Goal: Information Seeking & Learning: Learn about a topic

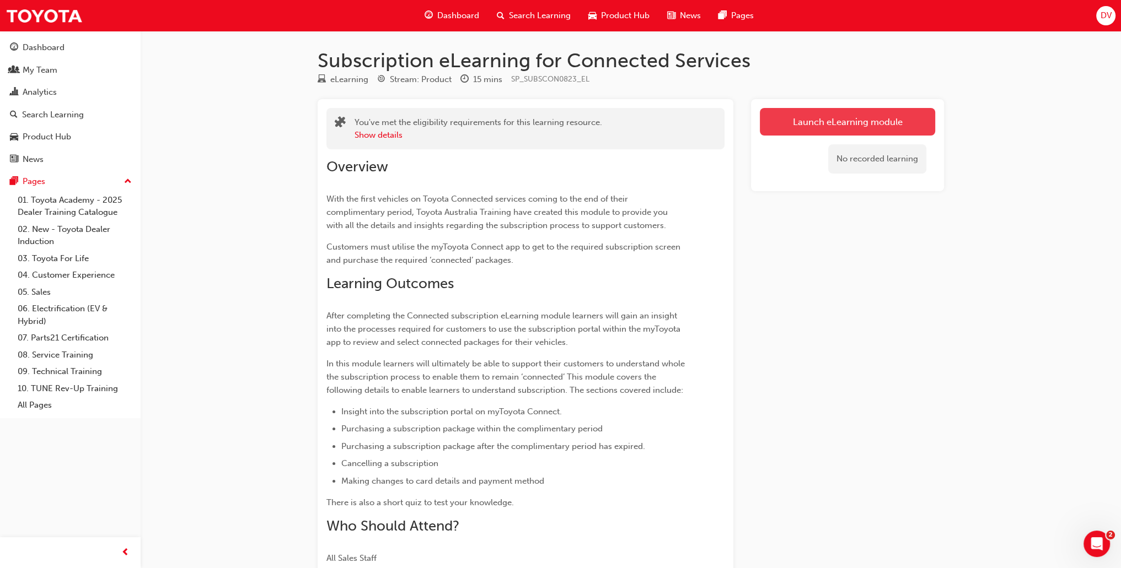
click at [873, 119] on link "Launch eLearning module" at bounding box center [847, 122] width 175 height 28
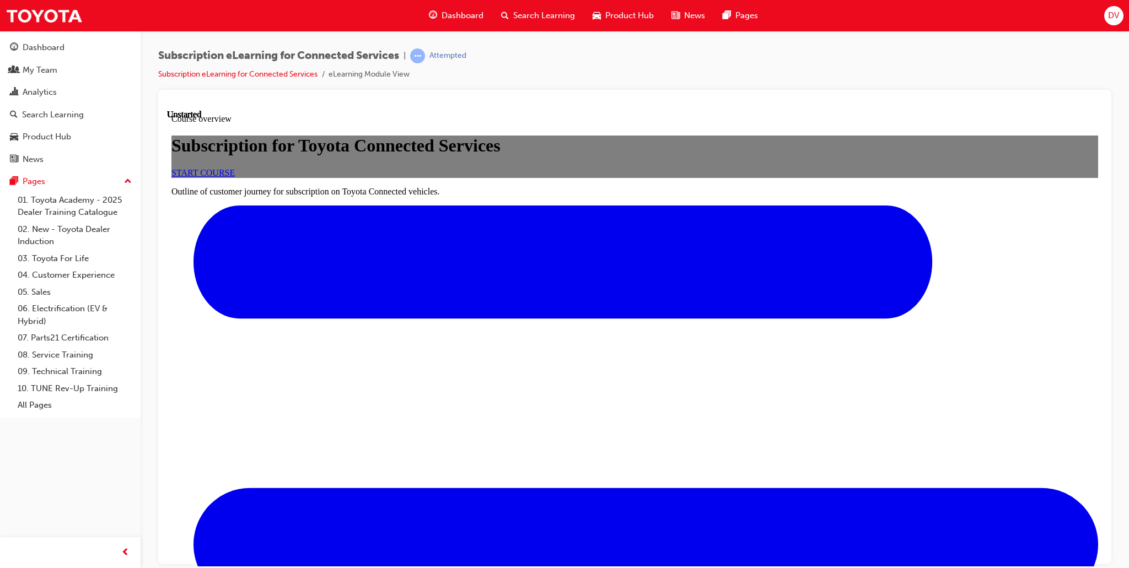
click at [235, 177] on link "START COURSE" at bounding box center [202, 172] width 63 height 9
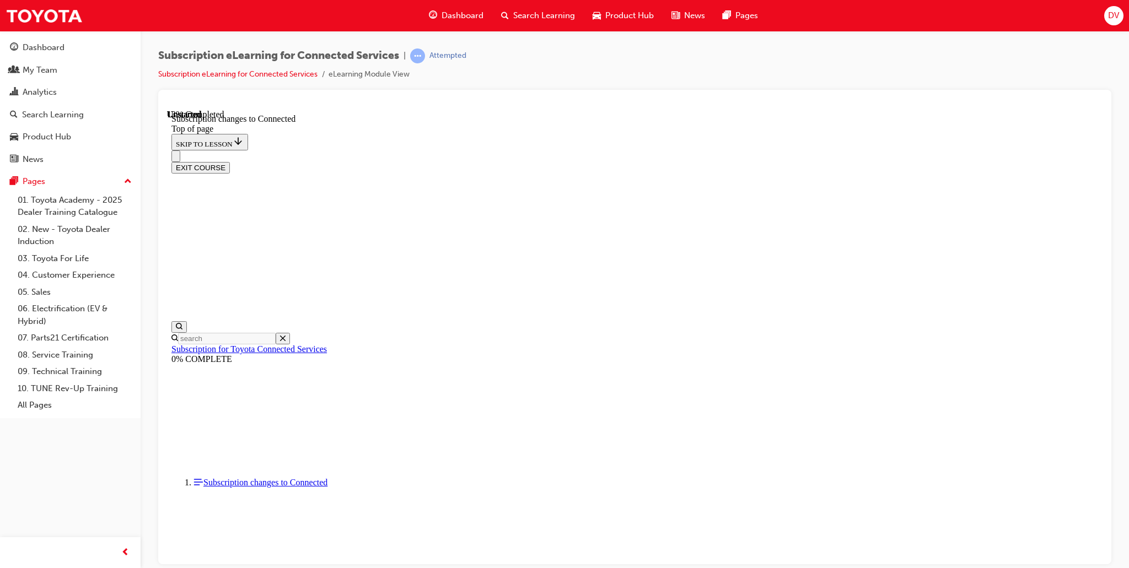
scroll to position [535, 0]
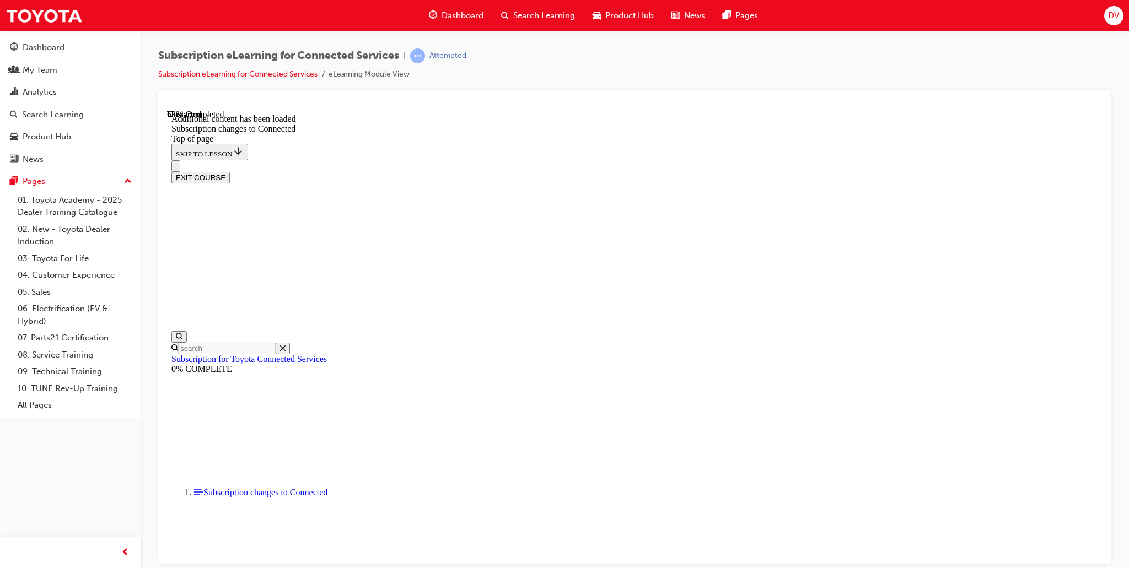
scroll to position [1271, 0]
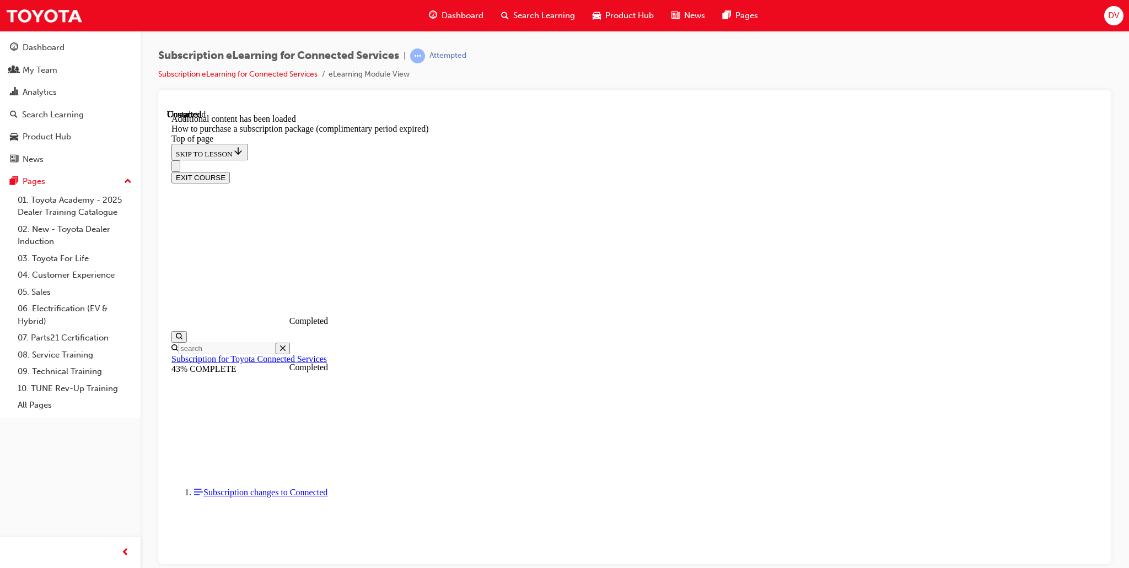
scroll to position [1033, 0]
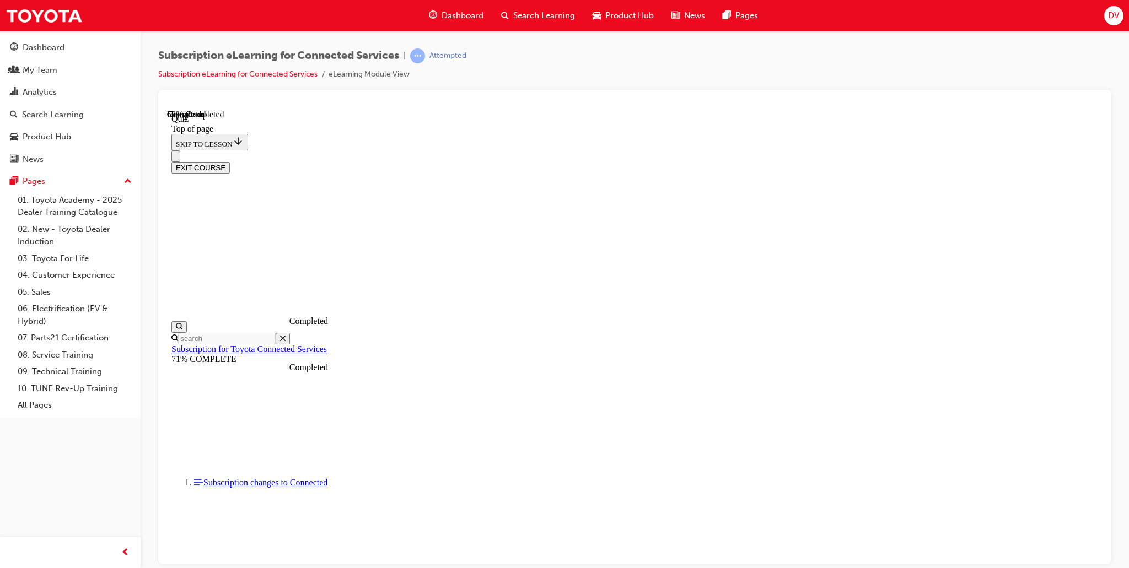
scroll to position [33, 0]
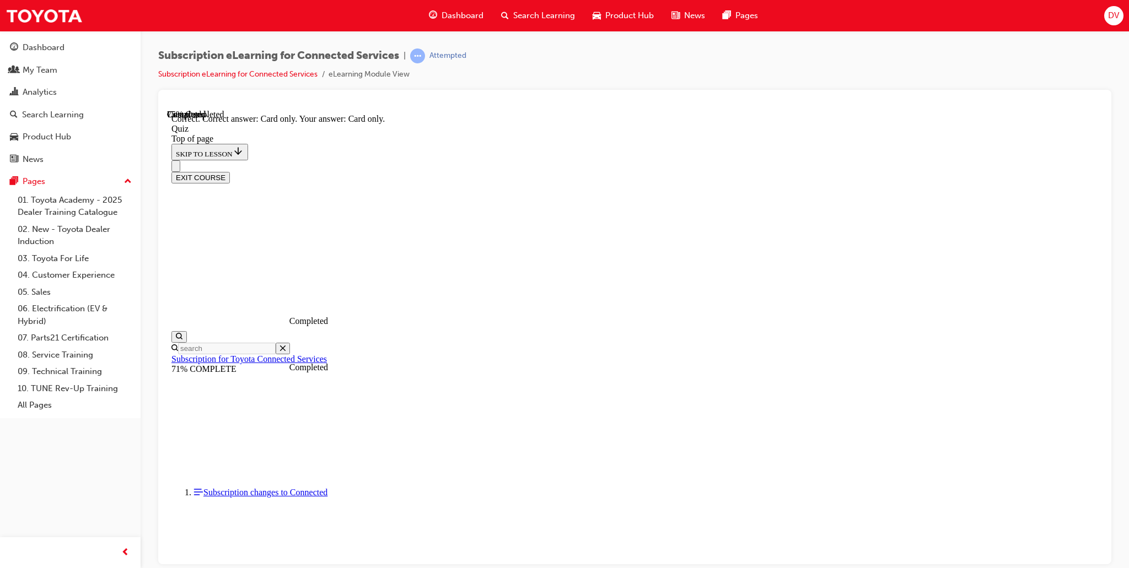
scroll to position [79, 0]
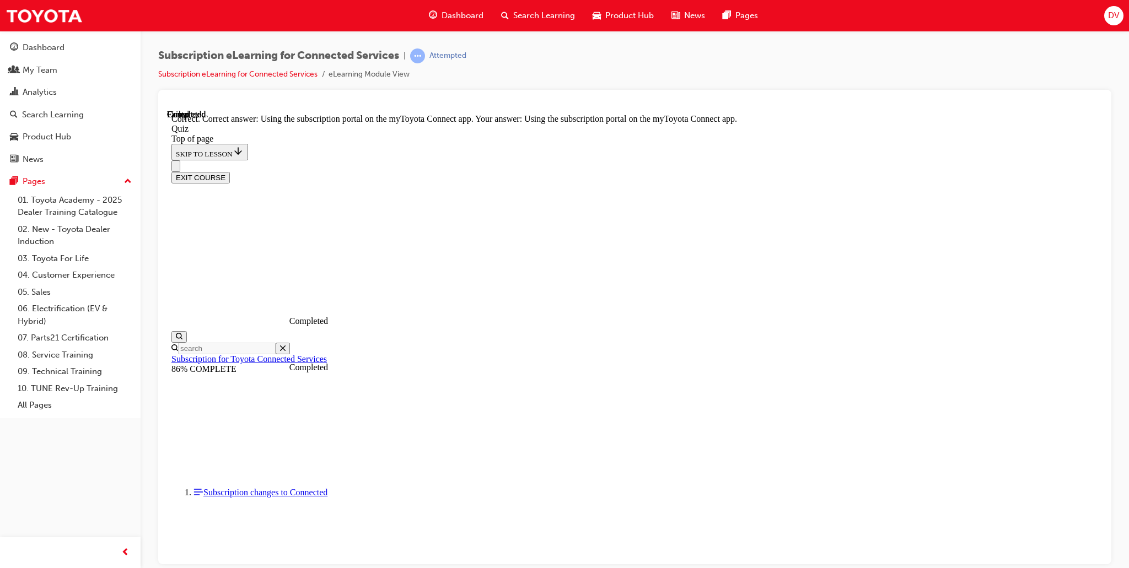
scroll to position [79, 0]
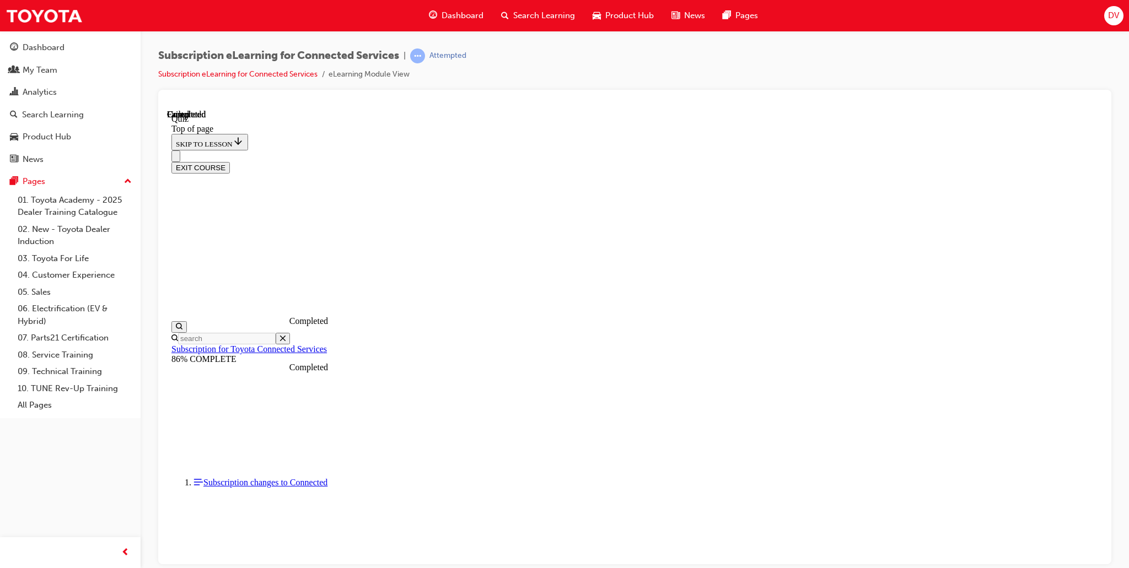
scroll to position [141, 0]
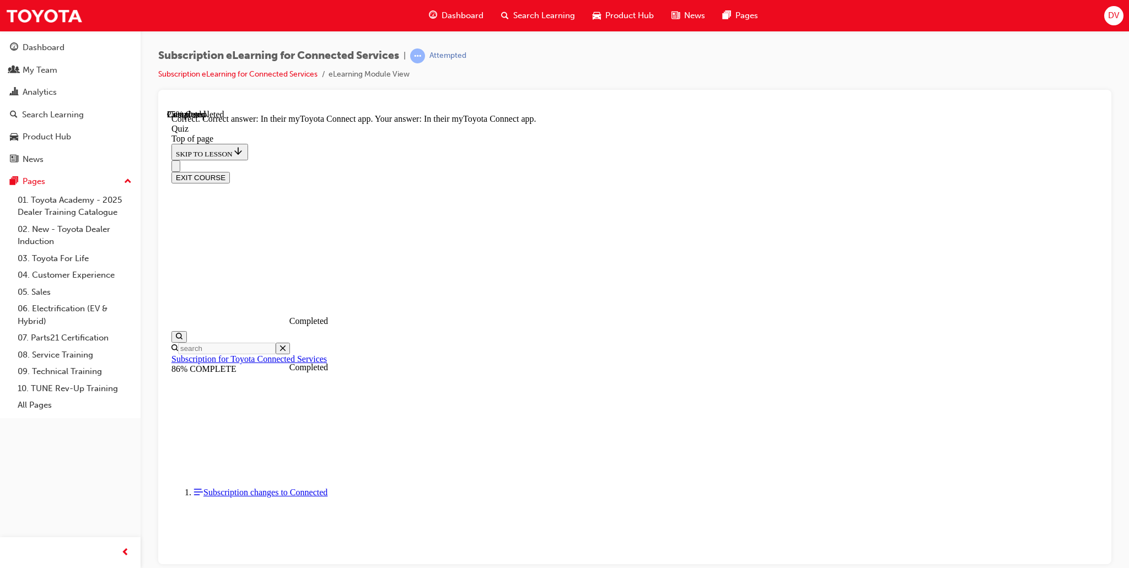
scroll to position [98, 0]
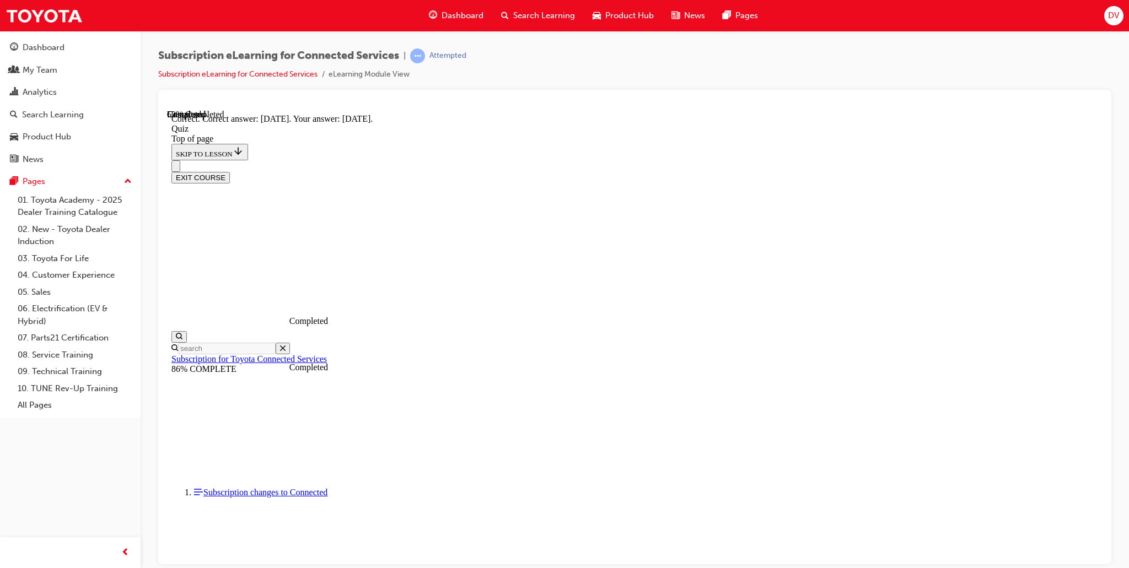
scroll to position [98, 0]
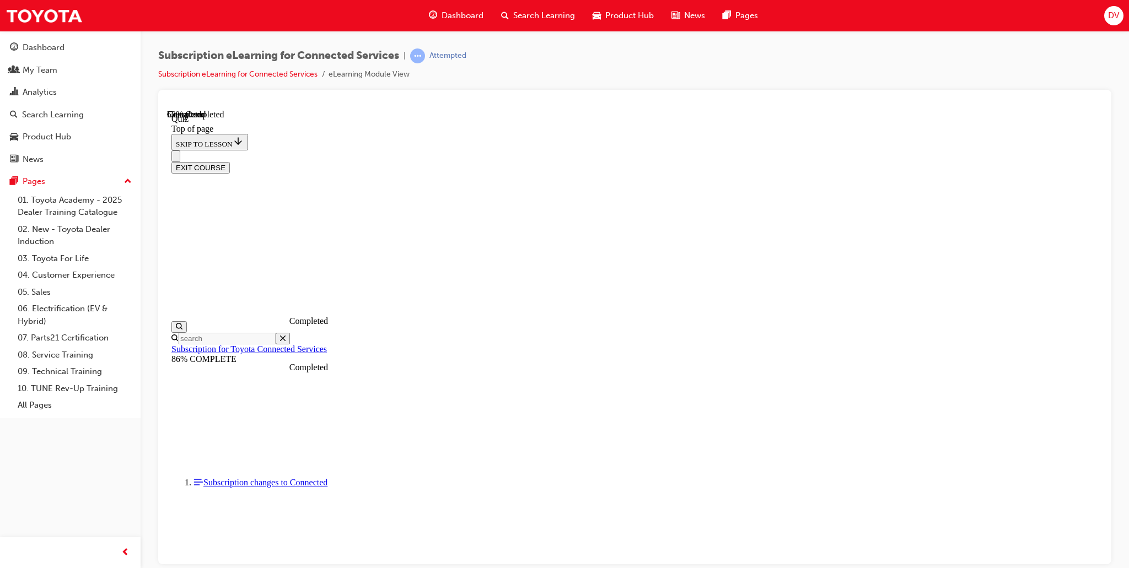
scroll to position [33, 0]
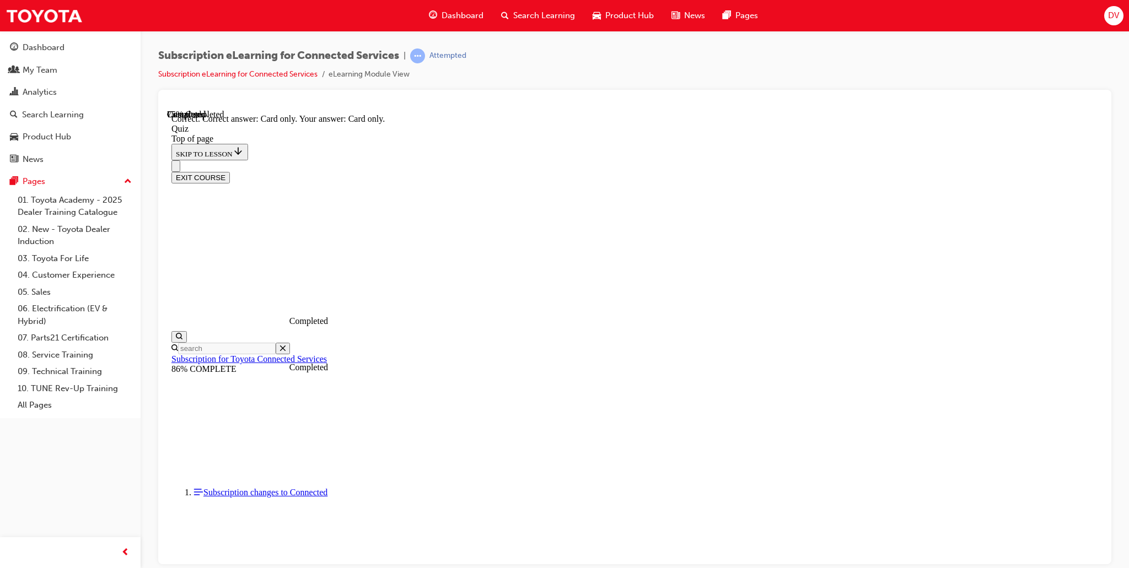
scroll to position [79, 0]
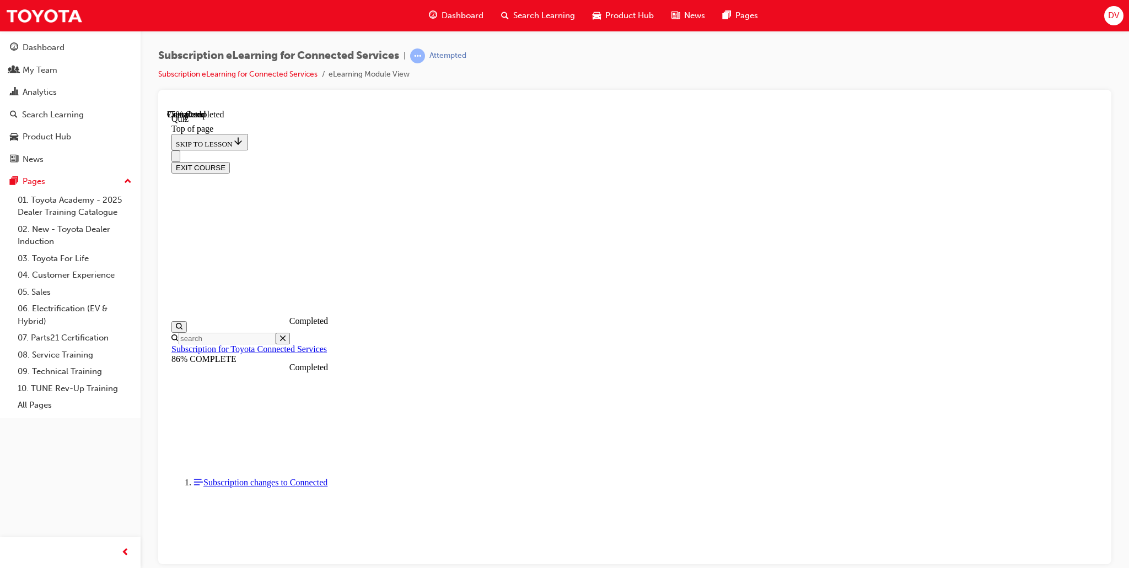
scroll to position [33, 0]
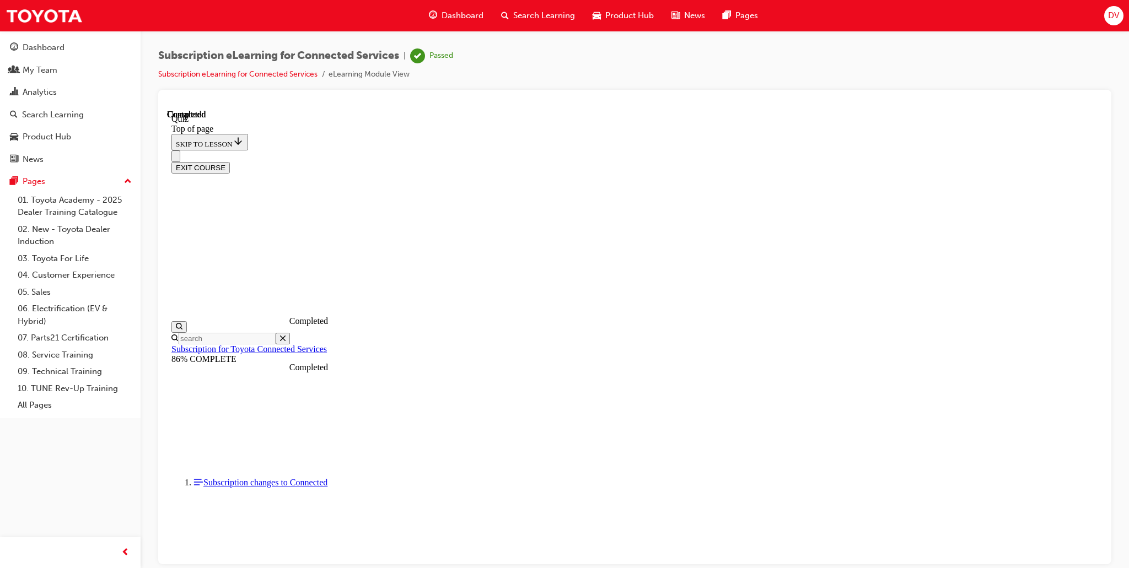
scroll to position [141, 0]
click at [230, 162] on button "EXIT COURSE" at bounding box center [200, 168] width 58 height 12
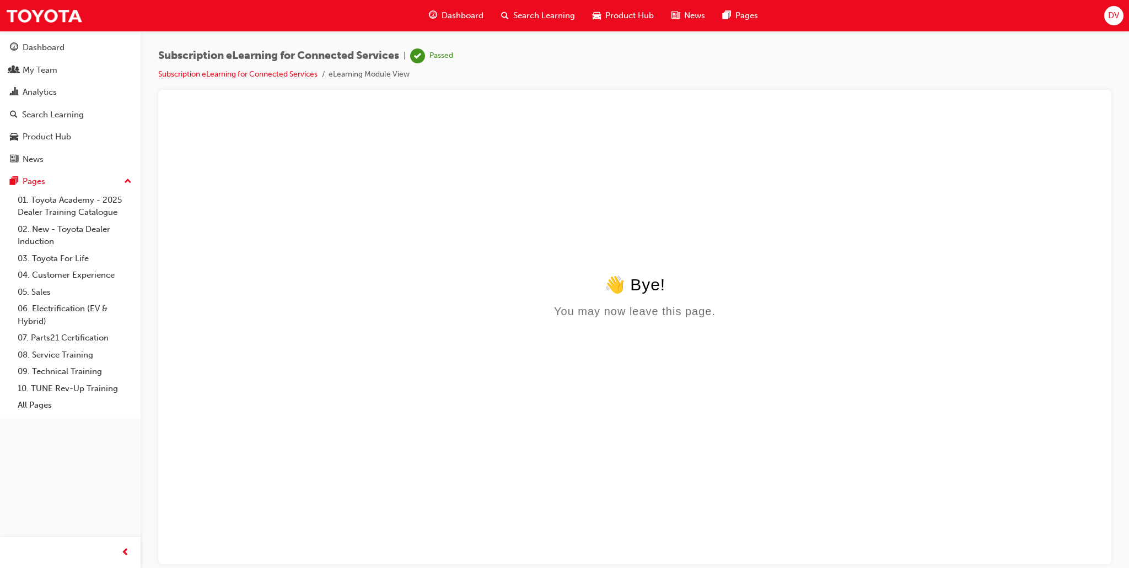
scroll to position [0, 0]
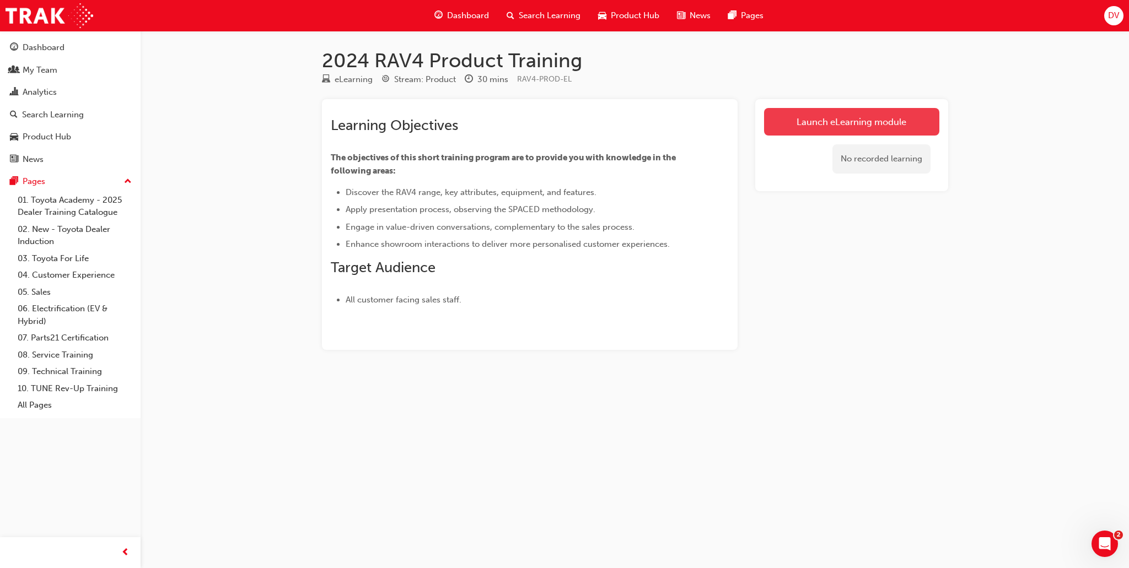
click at [851, 120] on link "Launch eLearning module" at bounding box center [851, 122] width 175 height 28
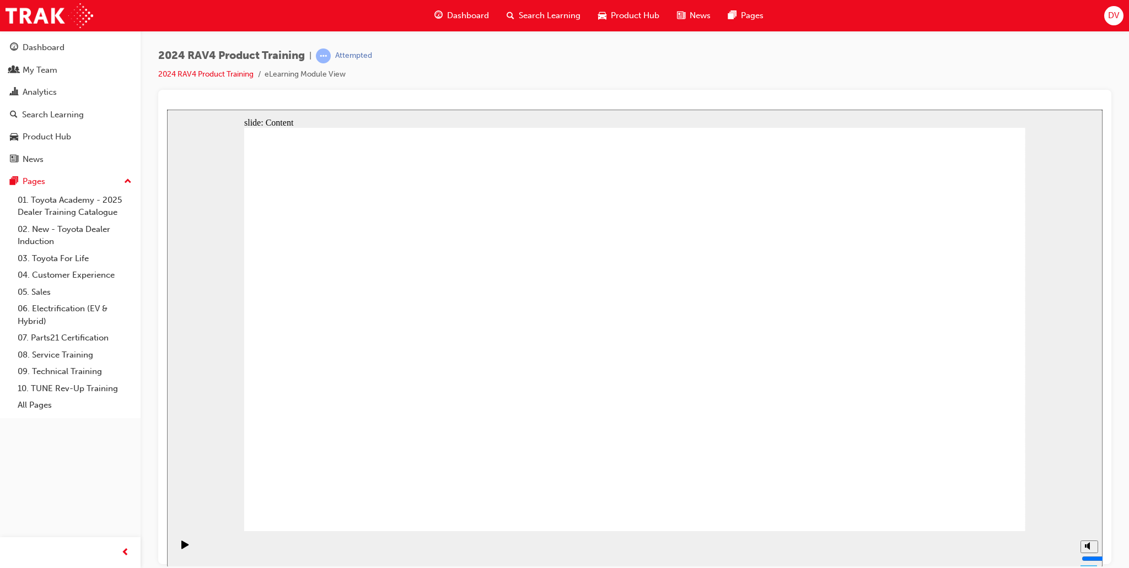
click at [181, 547] on icon "Play (Ctrl+Alt+P)" at bounding box center [184, 544] width 7 height 8
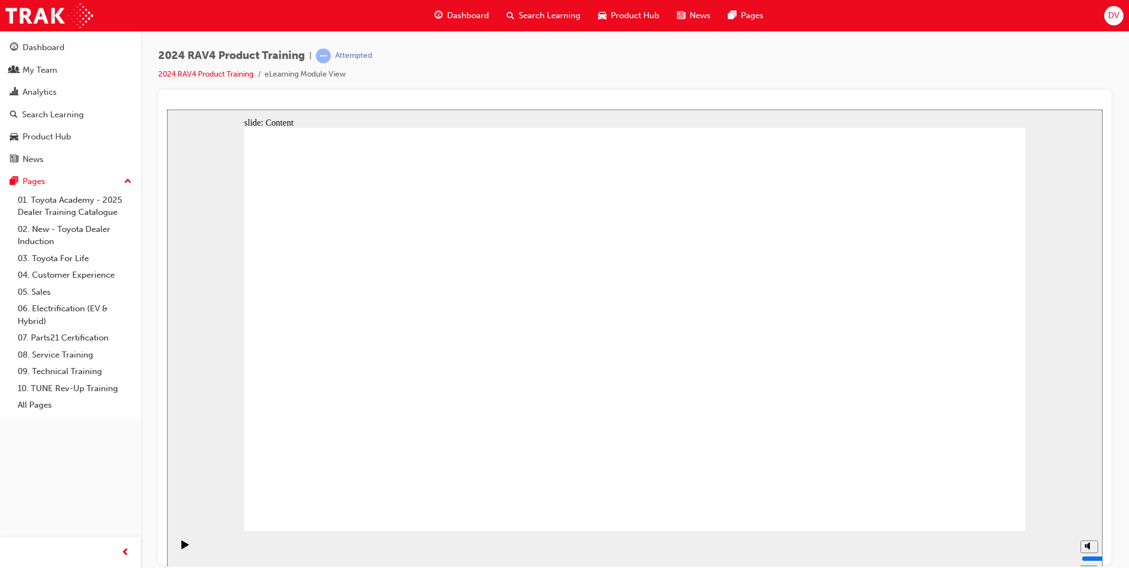
click at [181, 545] on icon "Play (Ctrl+Alt+P)" at bounding box center [184, 544] width 7 height 8
click at [181, 546] on icon "Play (Ctrl+Alt+P)" at bounding box center [184, 544] width 7 height 8
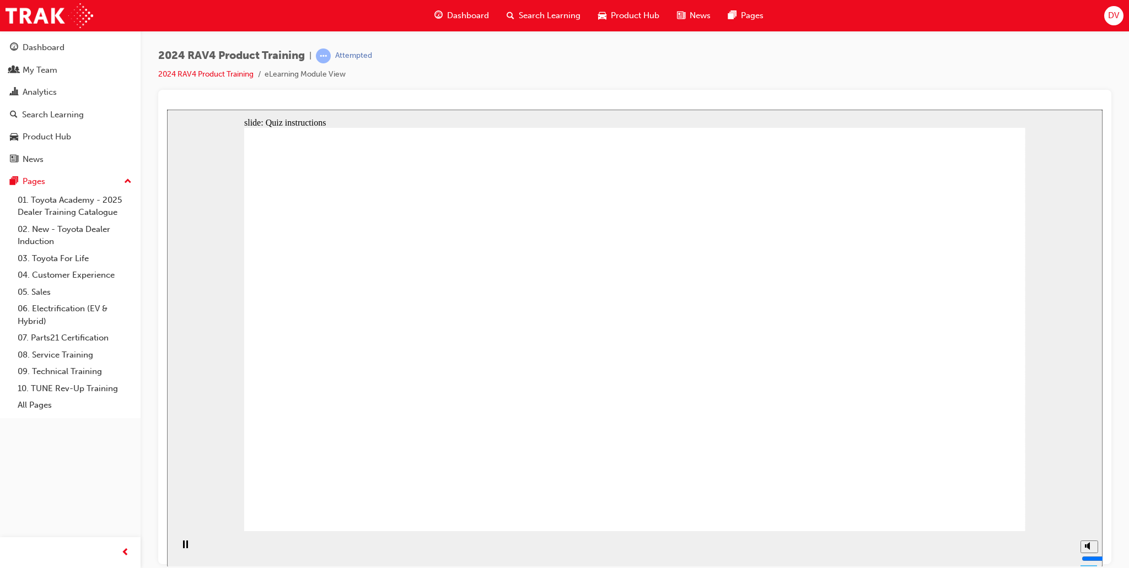
radio input "true"
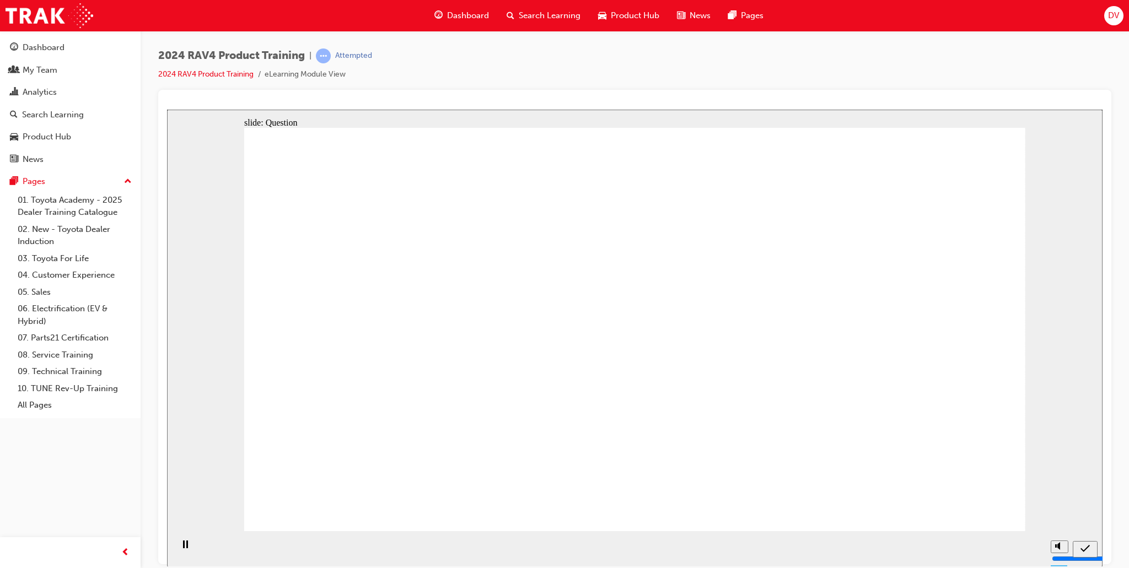
radio input "true"
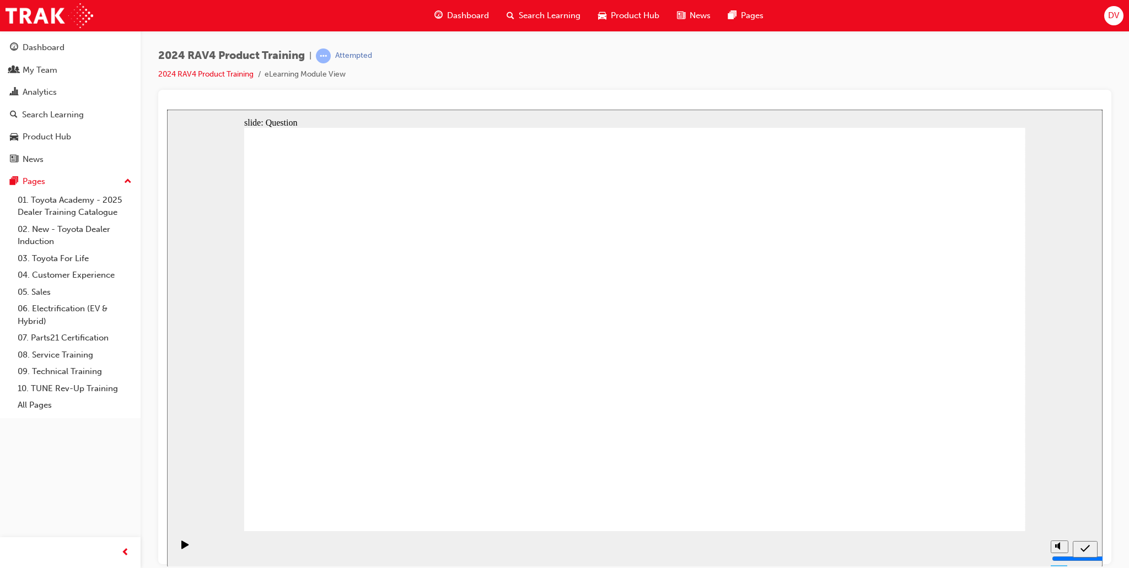
radio input "true"
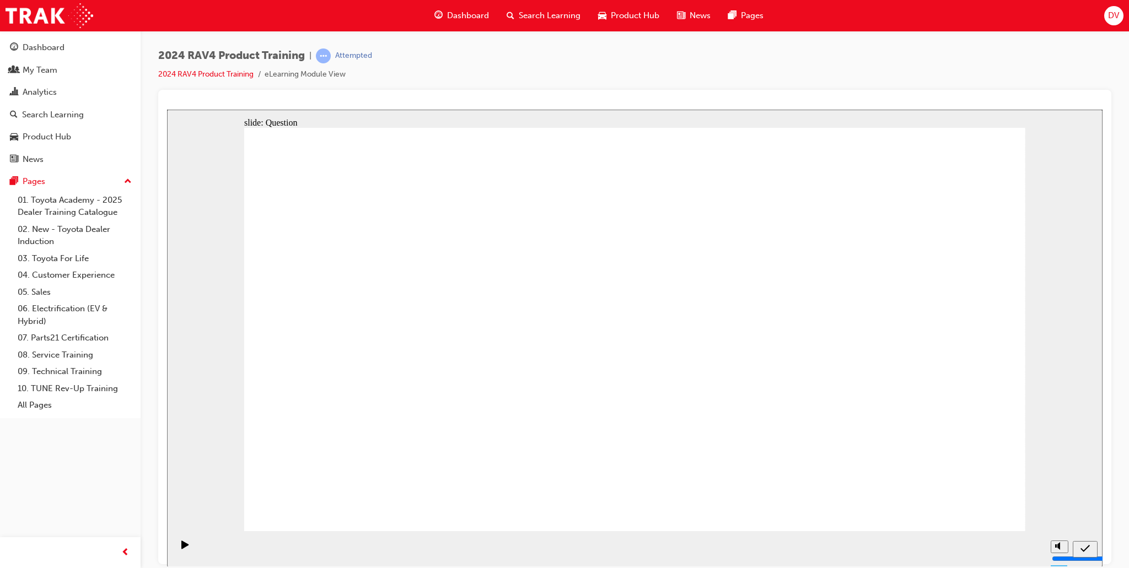
radio input "true"
drag, startPoint x: 847, startPoint y: 436, endPoint x: 760, endPoint y: 402, distance: 93.4
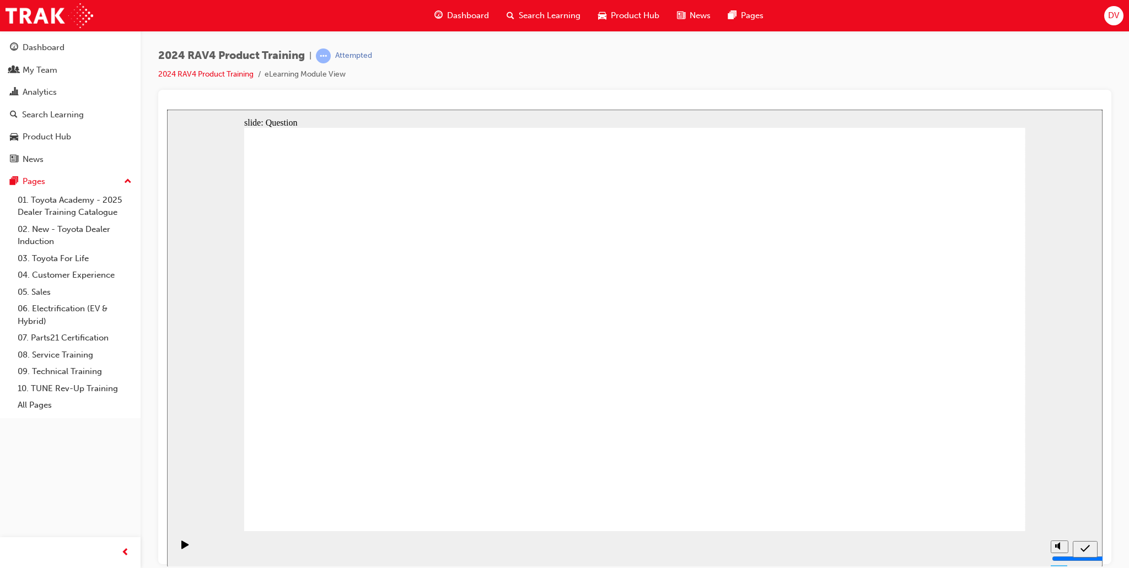
drag, startPoint x: 820, startPoint y: 425, endPoint x: 785, endPoint y: 392, distance: 48.4
drag, startPoint x: 532, startPoint y: 293, endPoint x: 823, endPoint y: 424, distance: 318.8
drag, startPoint x: 362, startPoint y: 294, endPoint x: 666, endPoint y: 427, distance: 332.3
drag, startPoint x: 879, startPoint y: 283, endPoint x: 564, endPoint y: 418, distance: 343.1
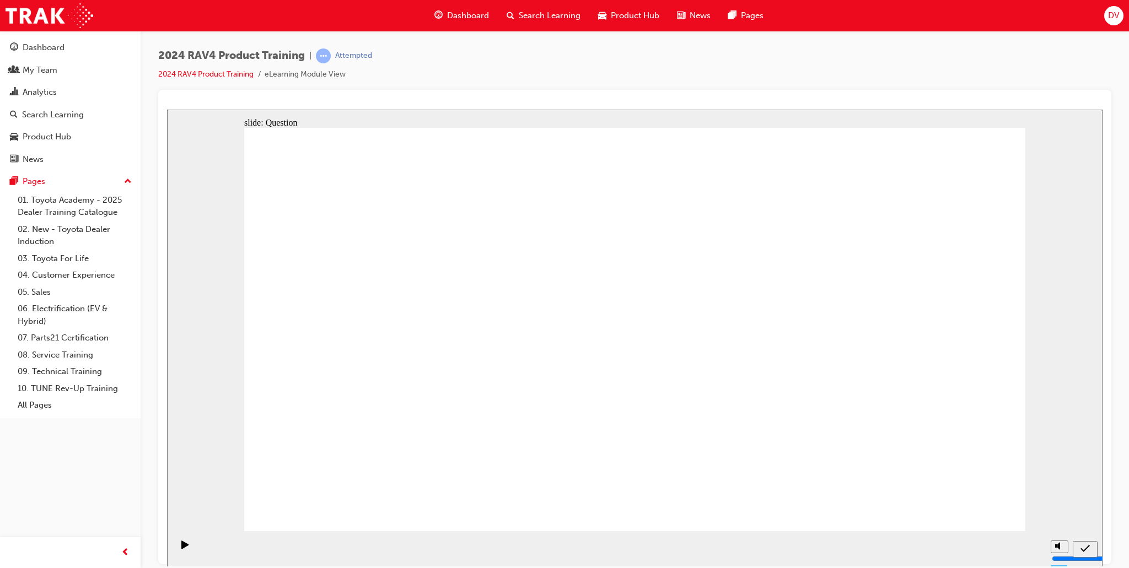
drag, startPoint x: 716, startPoint y: 291, endPoint x: 433, endPoint y: 418, distance: 310.7
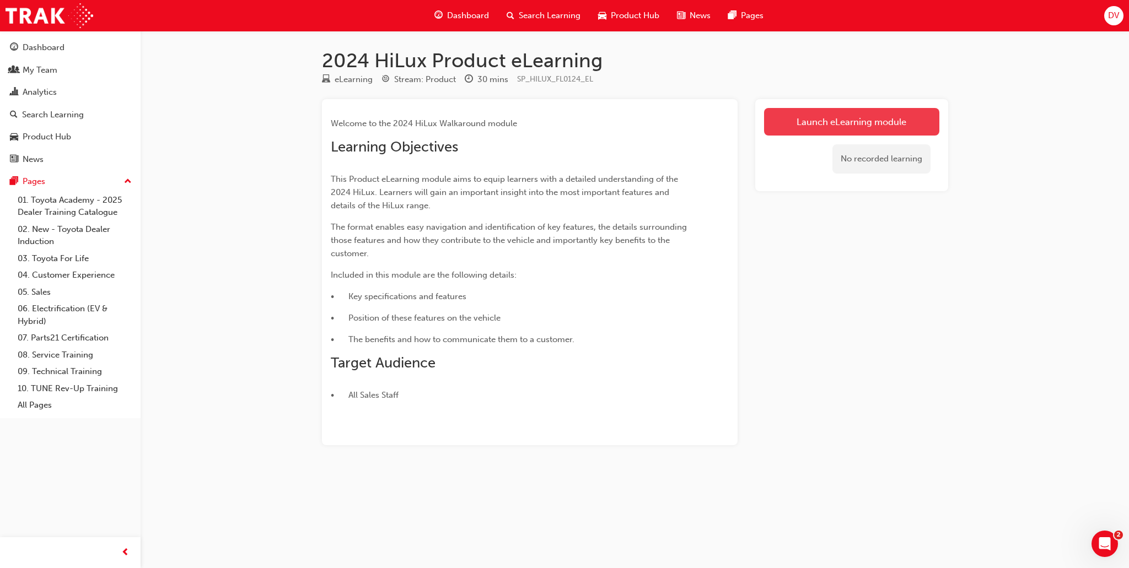
click at [823, 121] on link "Launch eLearning module" at bounding box center [851, 122] width 175 height 28
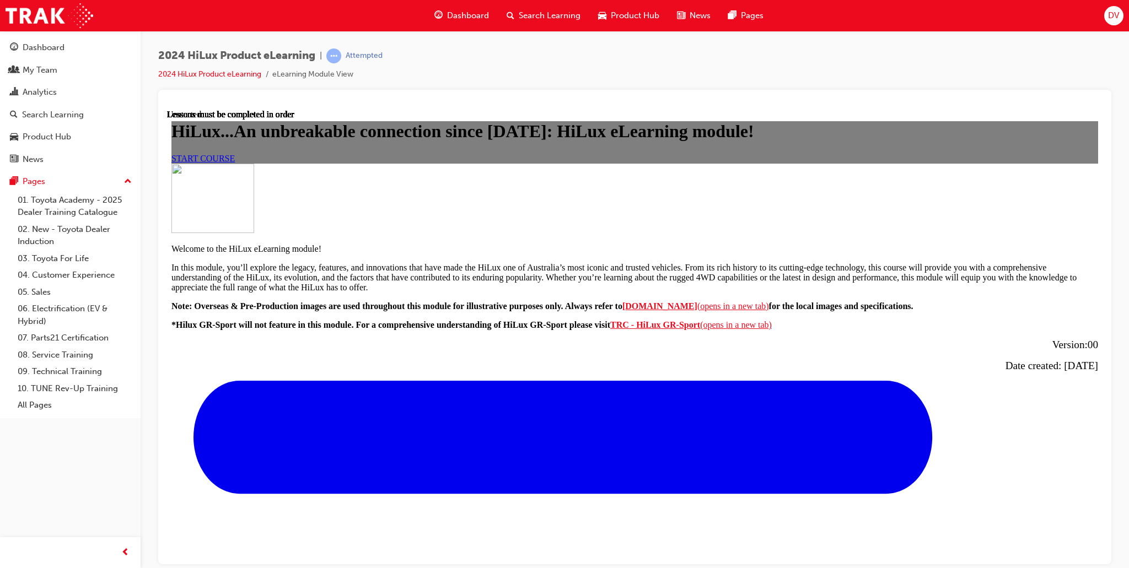
click at [235, 163] on span "START COURSE" at bounding box center [202, 157] width 63 height 9
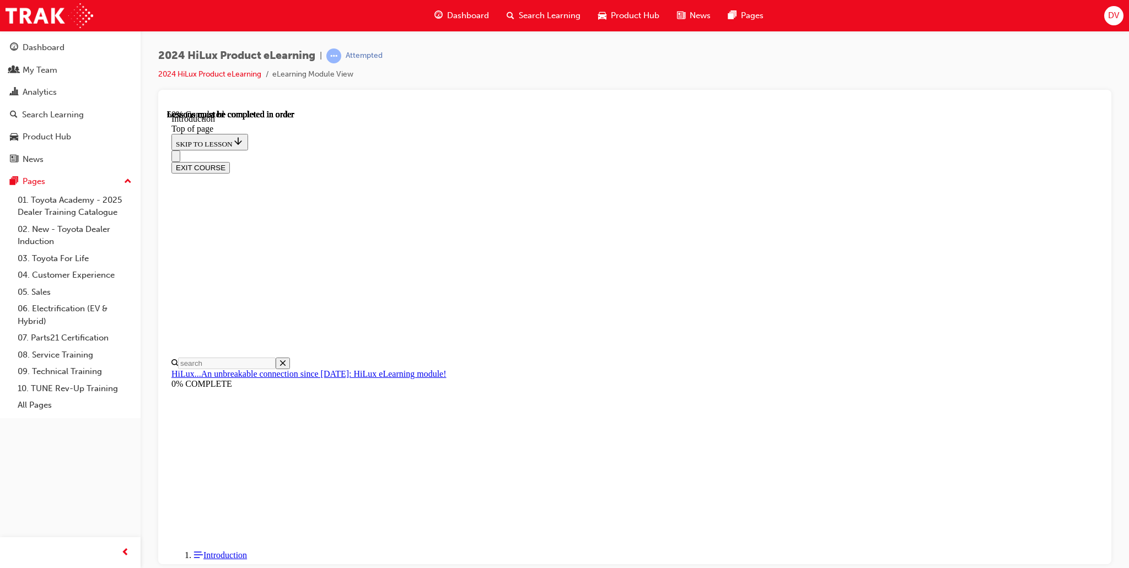
scroll to position [412, 0]
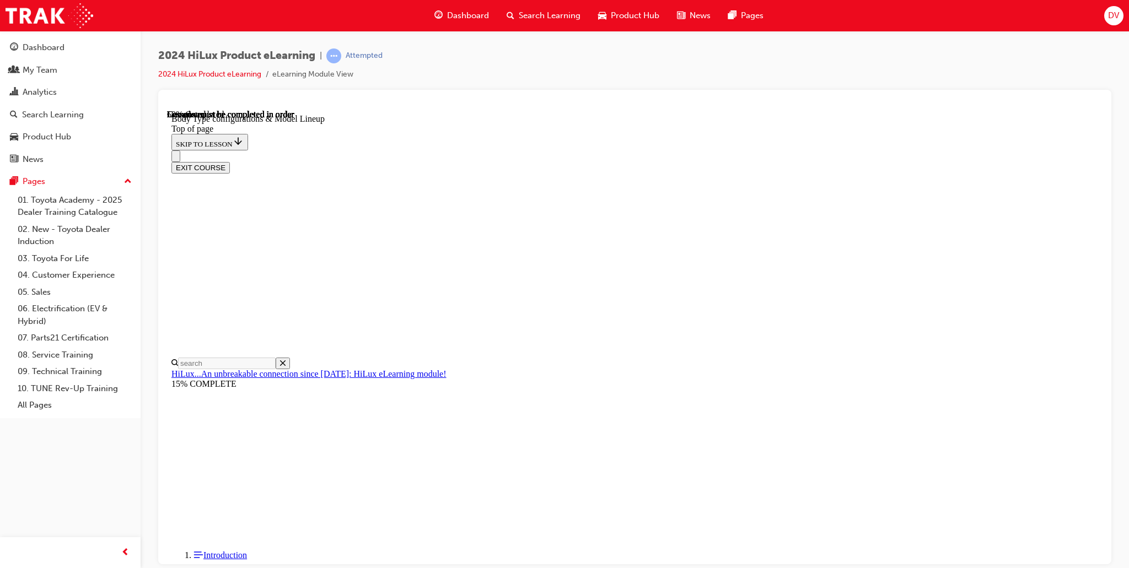
scroll to position [336, 0]
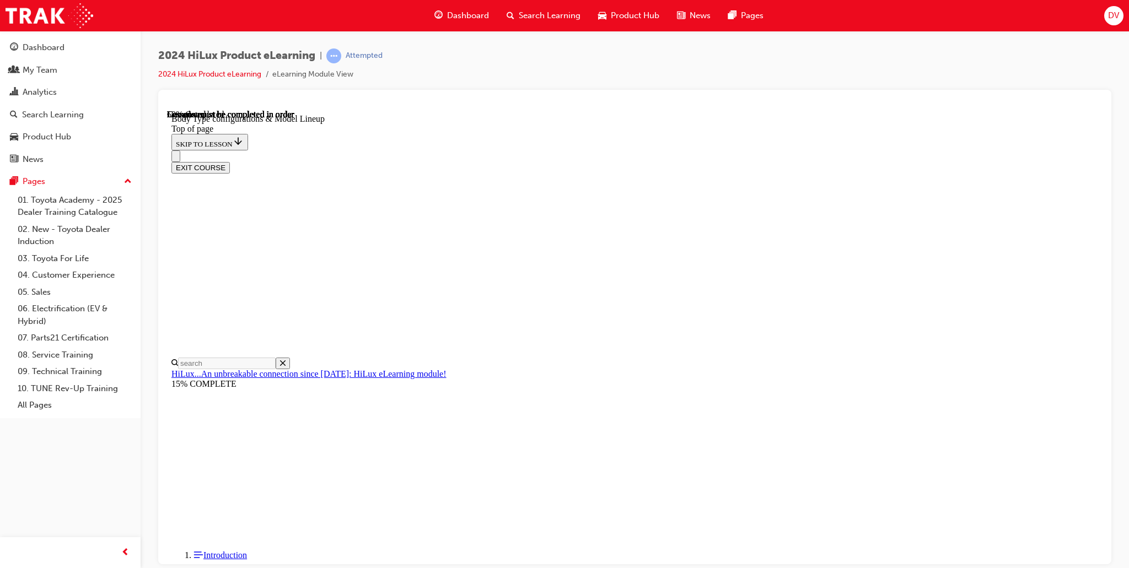
scroll to position [0, 256]
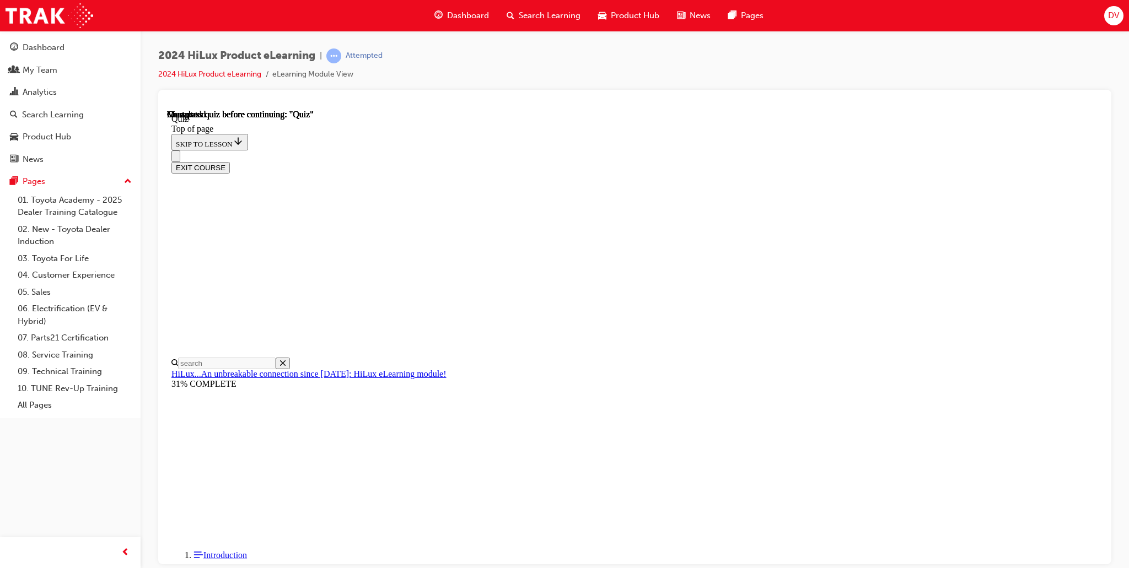
scroll to position [34, 0]
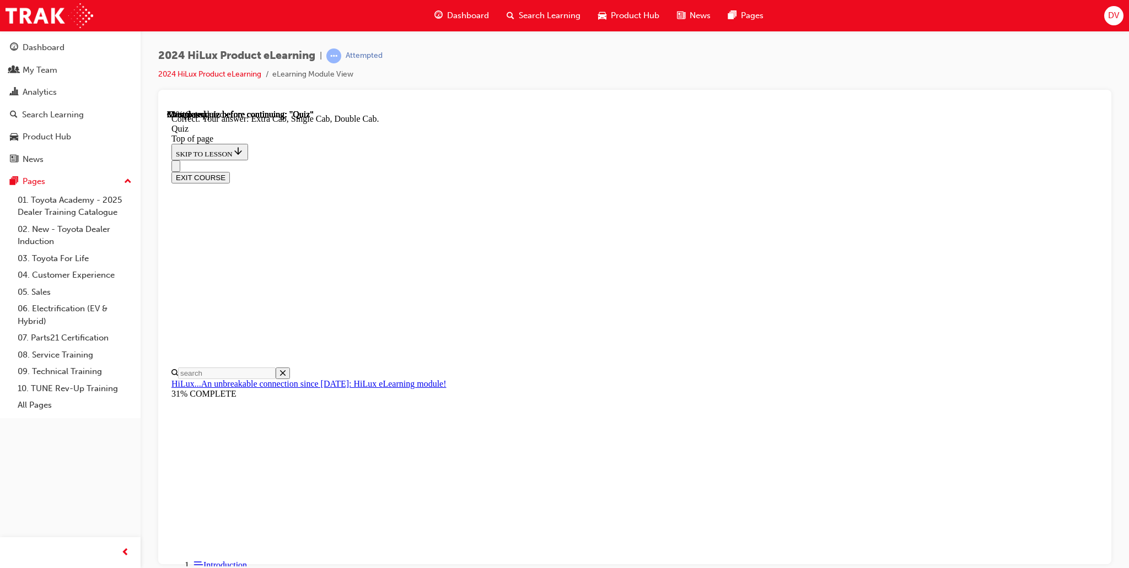
scroll to position [218, 0]
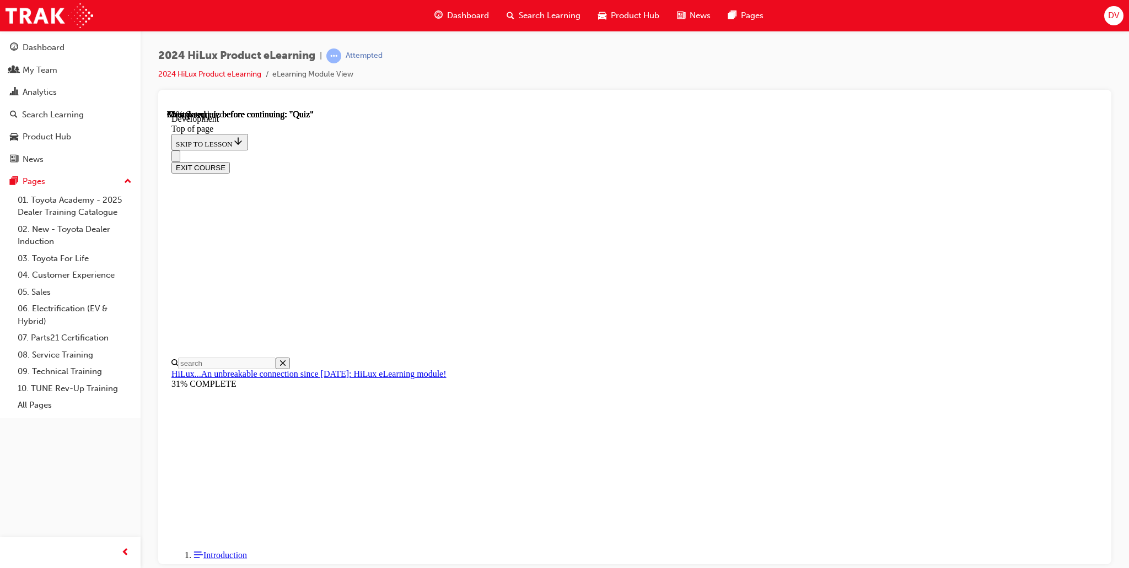
scroll to position [144, 0]
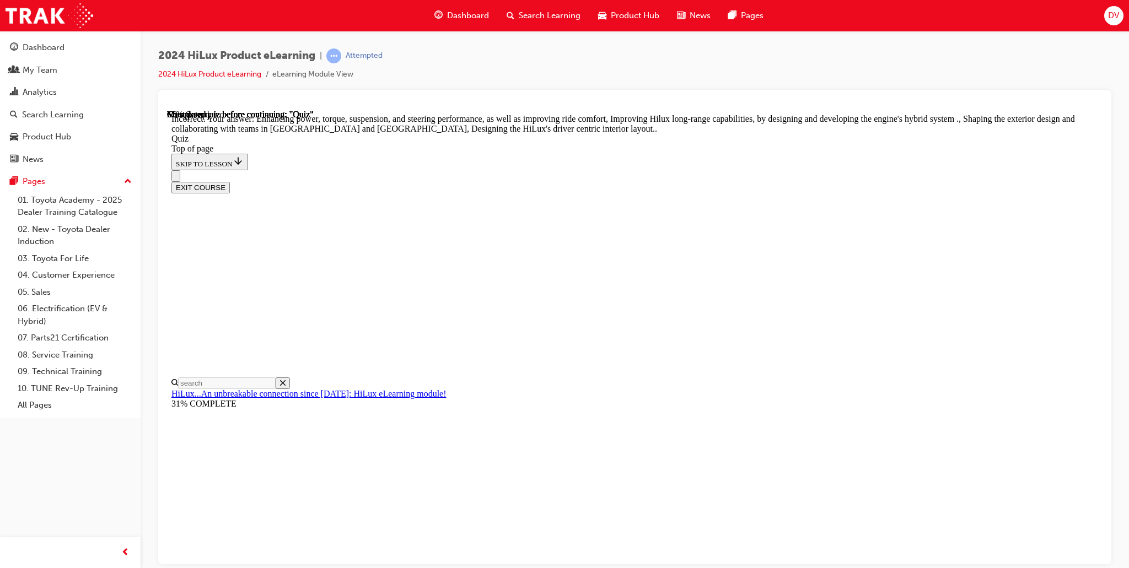
scroll to position [189, 0]
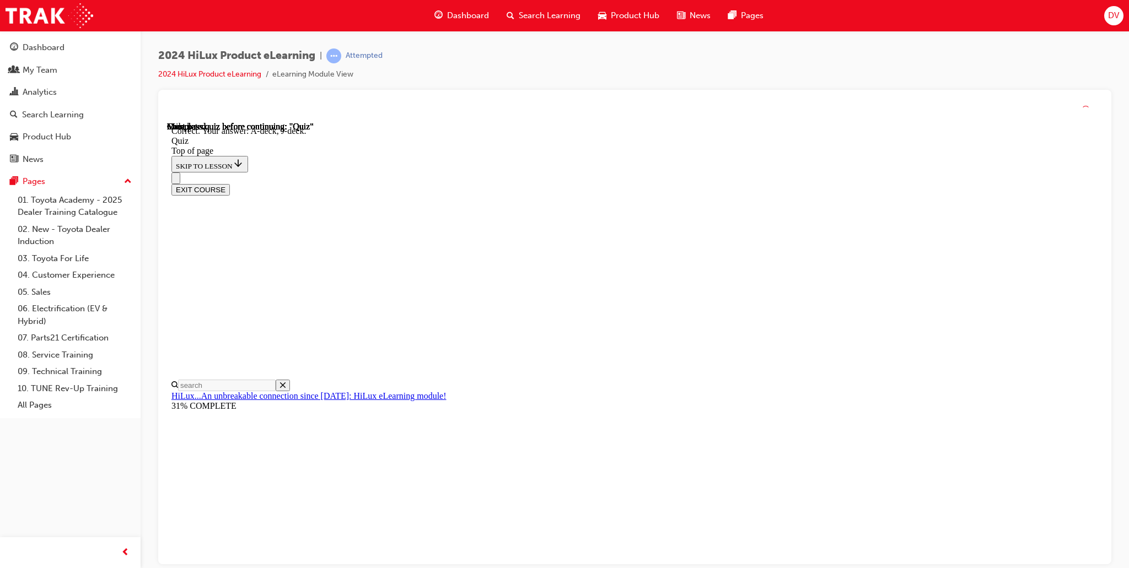
scroll to position [137, 0]
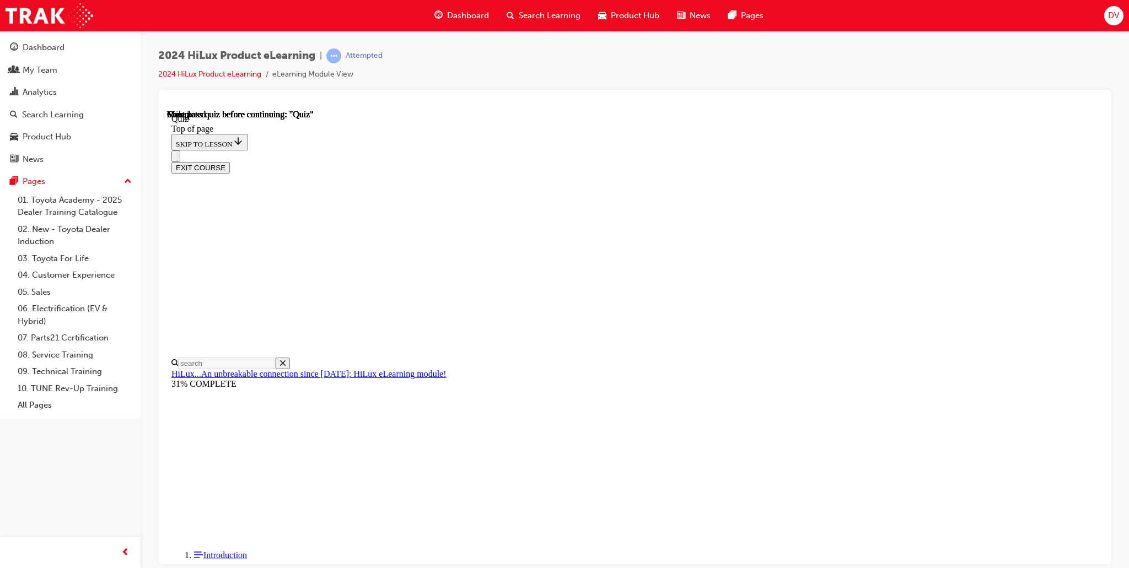
scroll to position [141, 0]
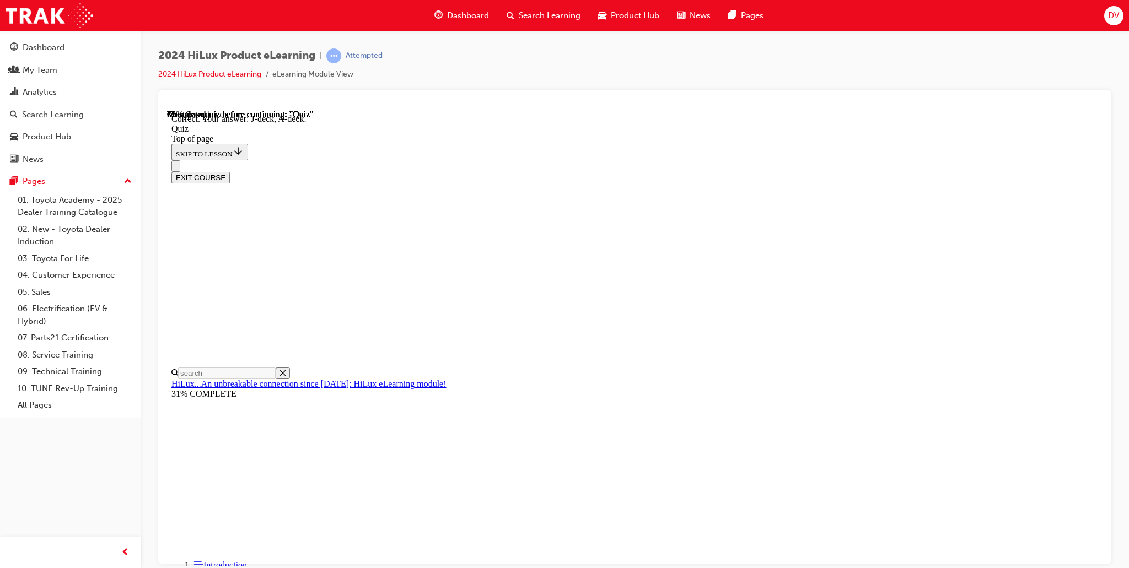
scroll to position [137, 0]
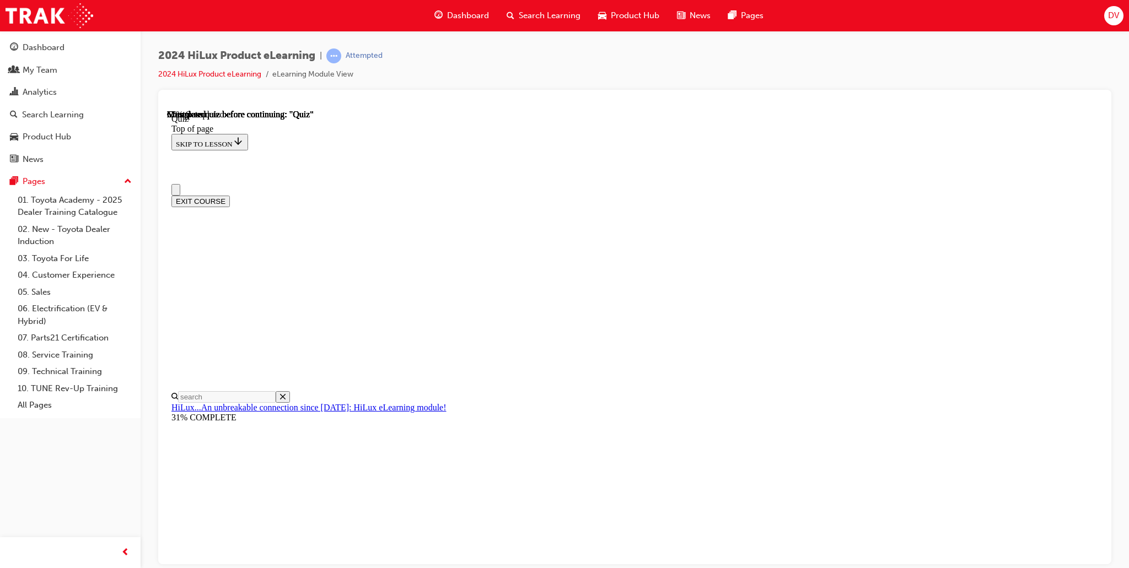
scroll to position [110, 0]
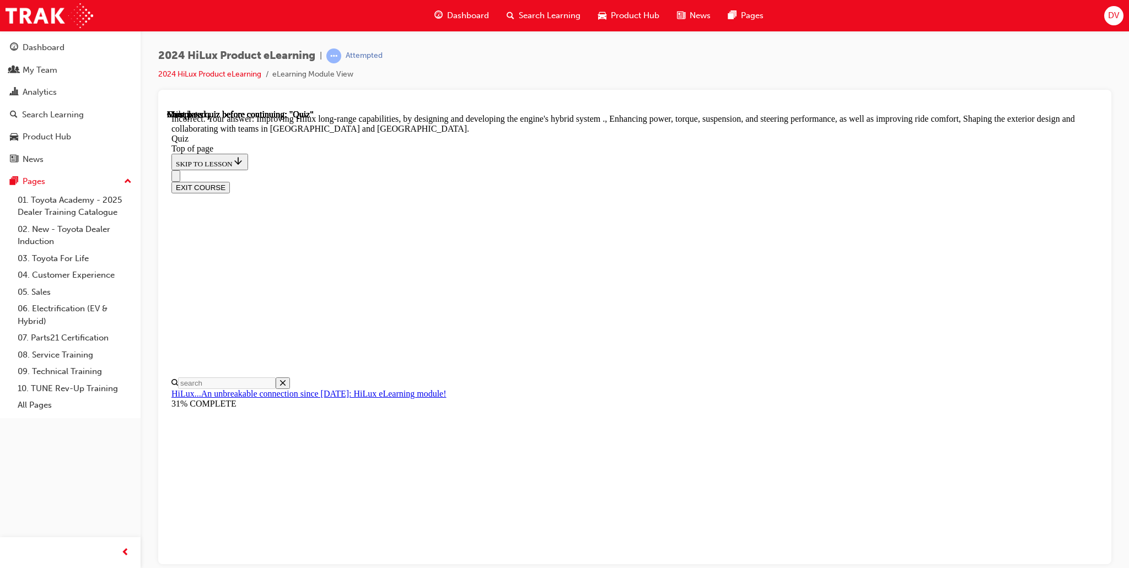
scroll to position [189, 0]
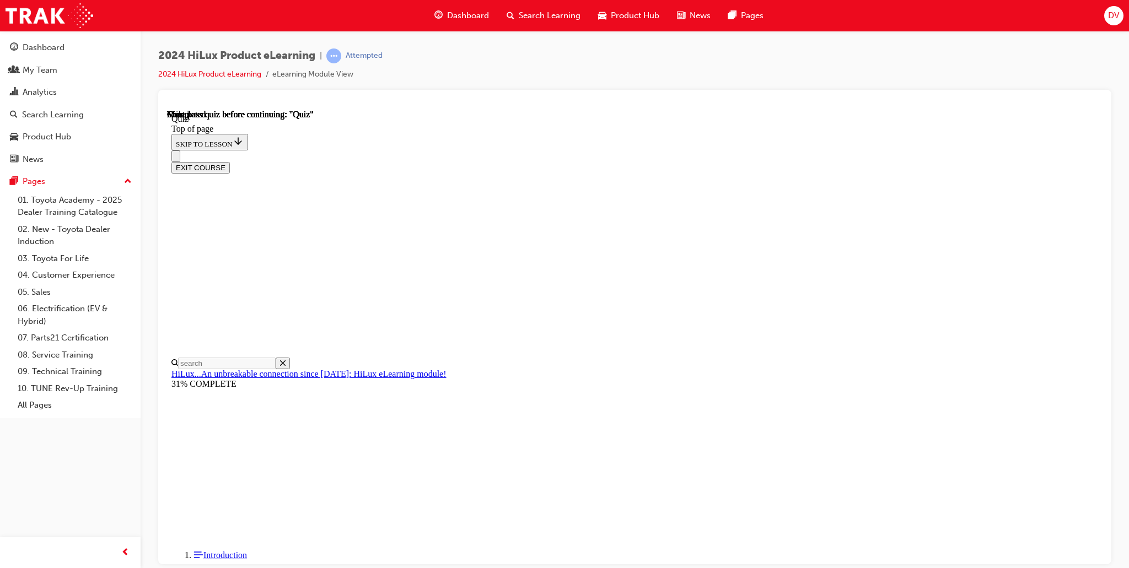
scroll to position [141, 0]
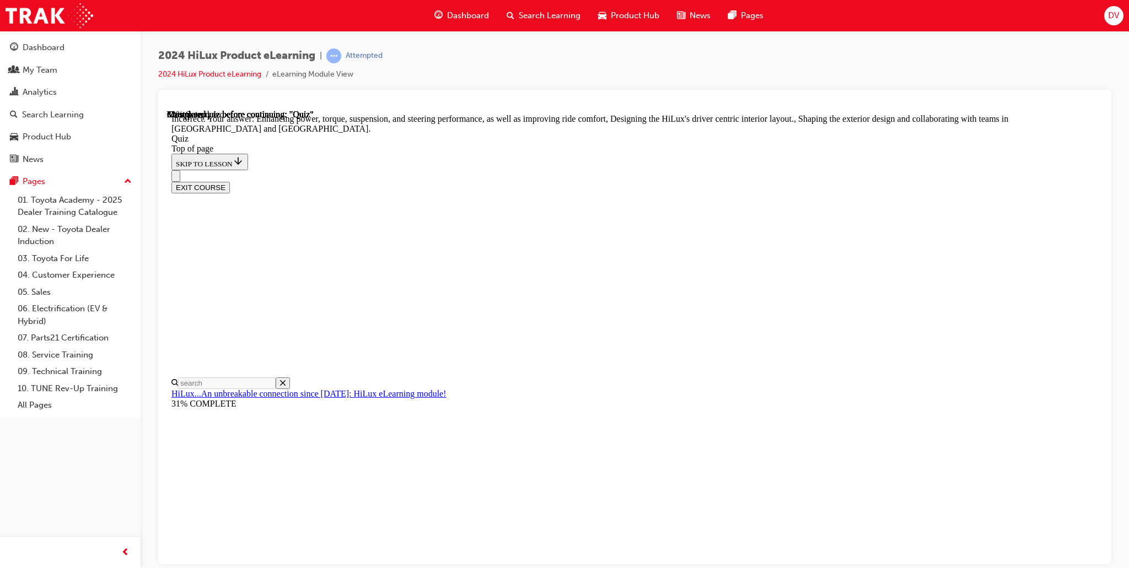
scroll to position [189, 0]
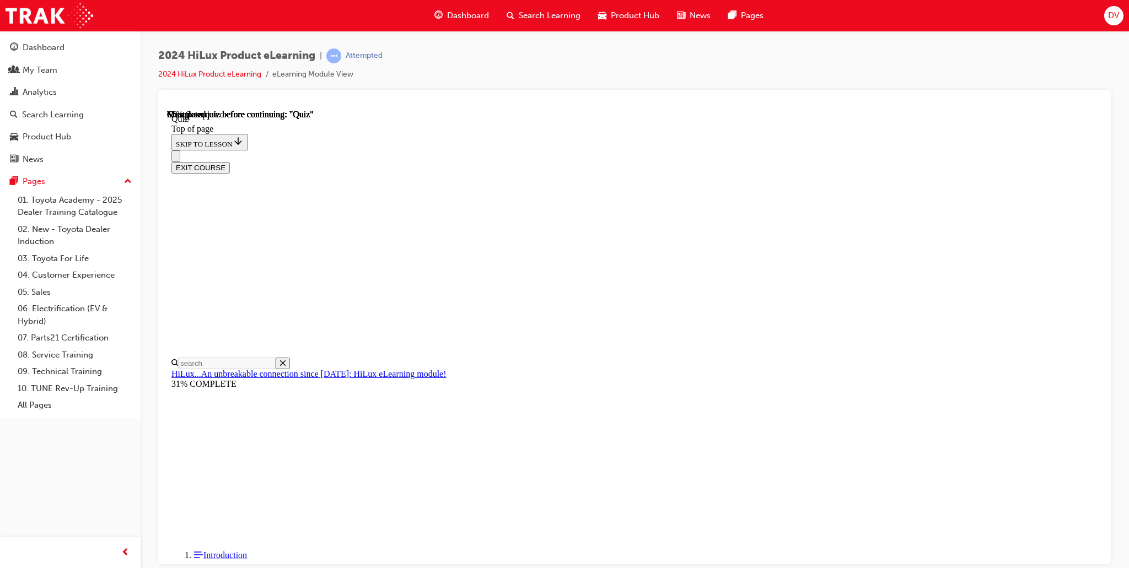
scroll to position [102, 0]
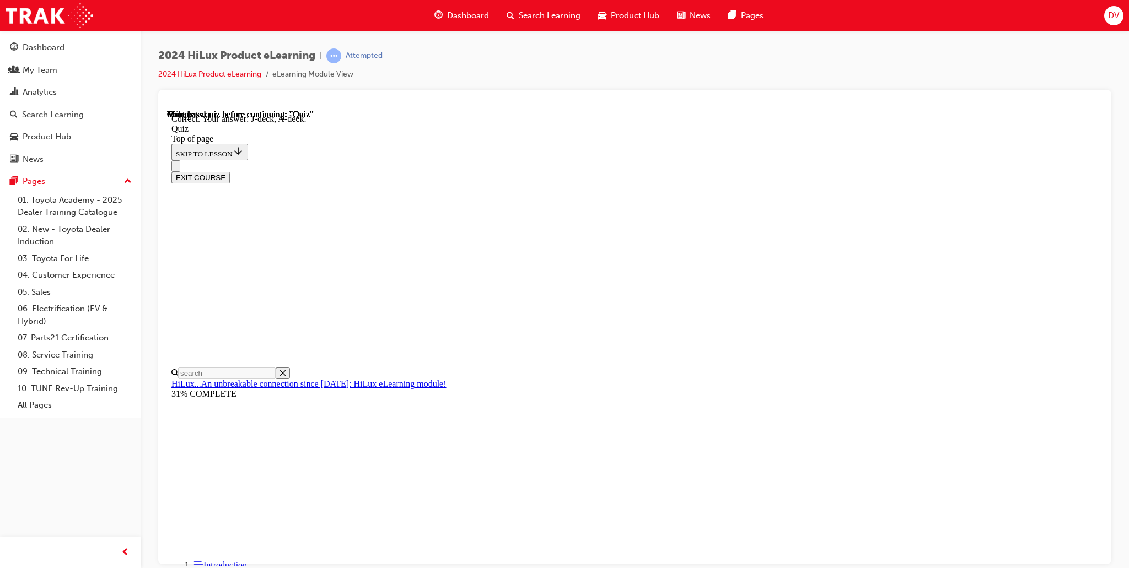
scroll to position [137, 0]
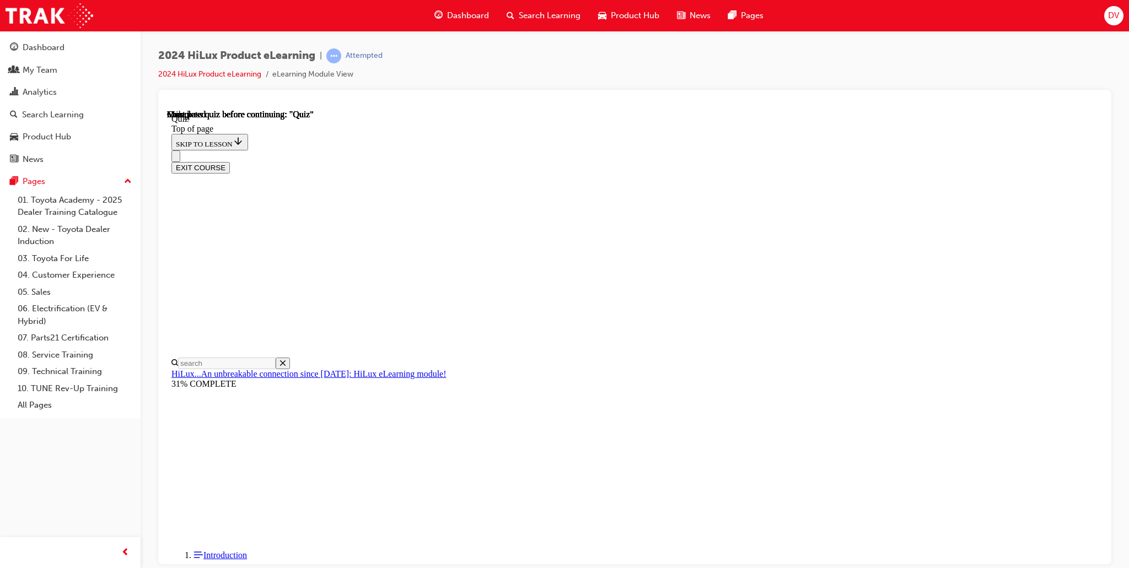
scroll to position [141, 0]
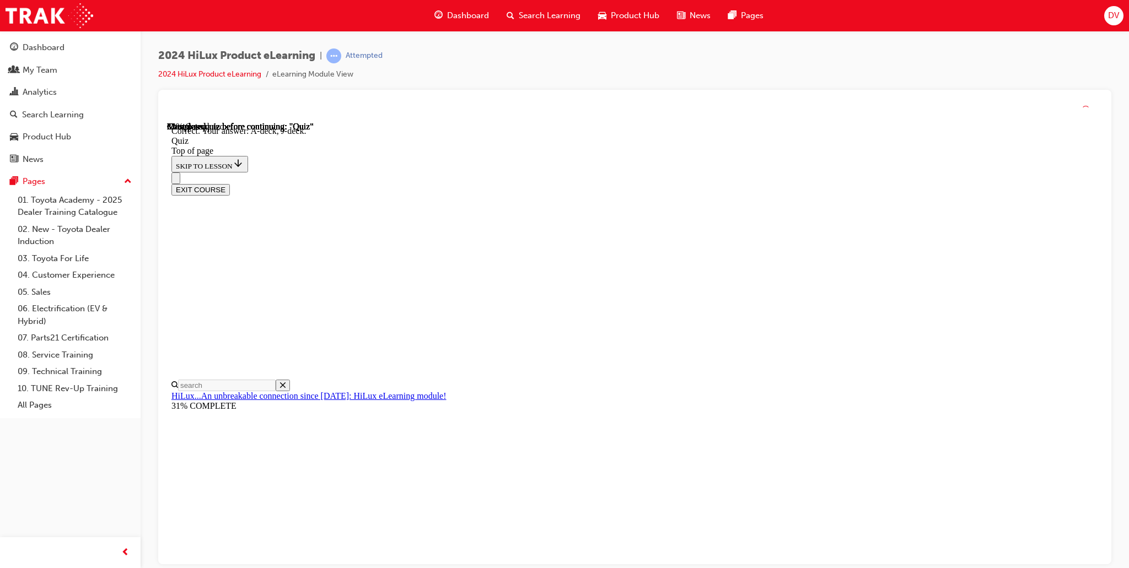
scroll to position [137, 0]
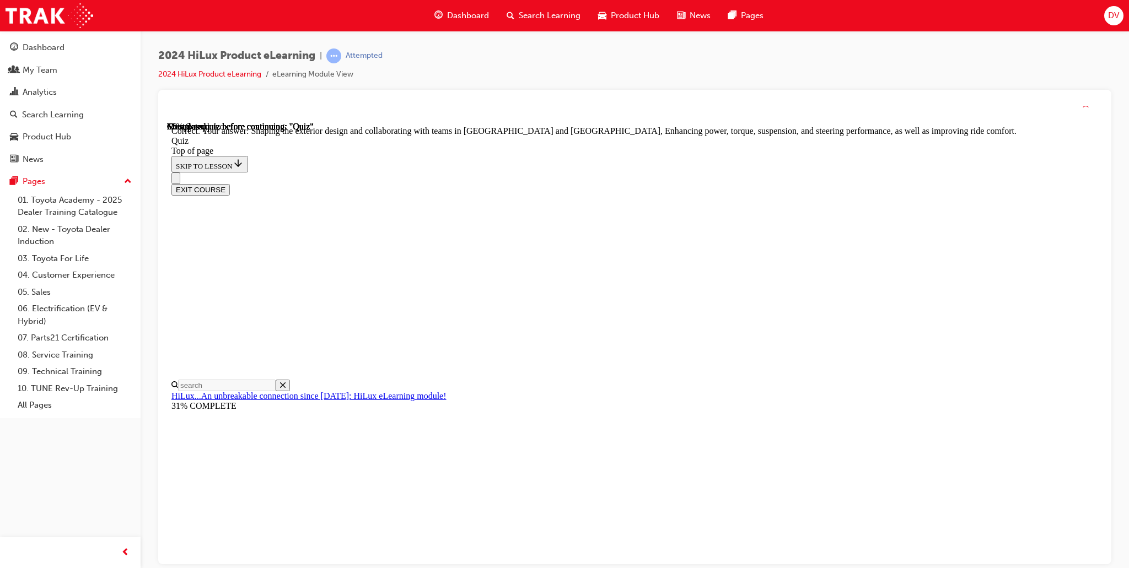
scroll to position [189, 0]
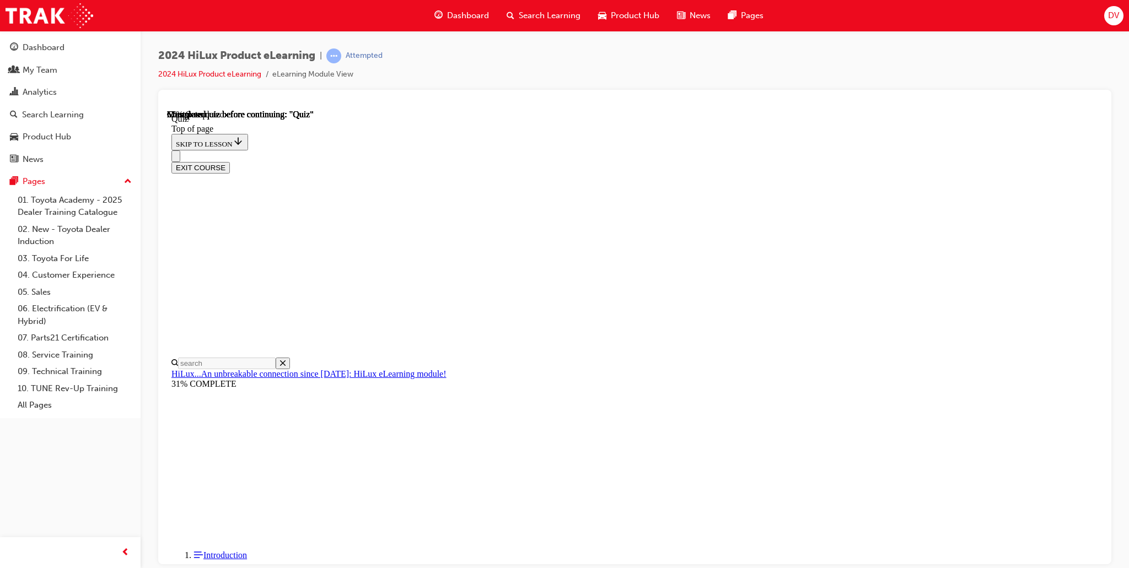
scroll to position [157, 0]
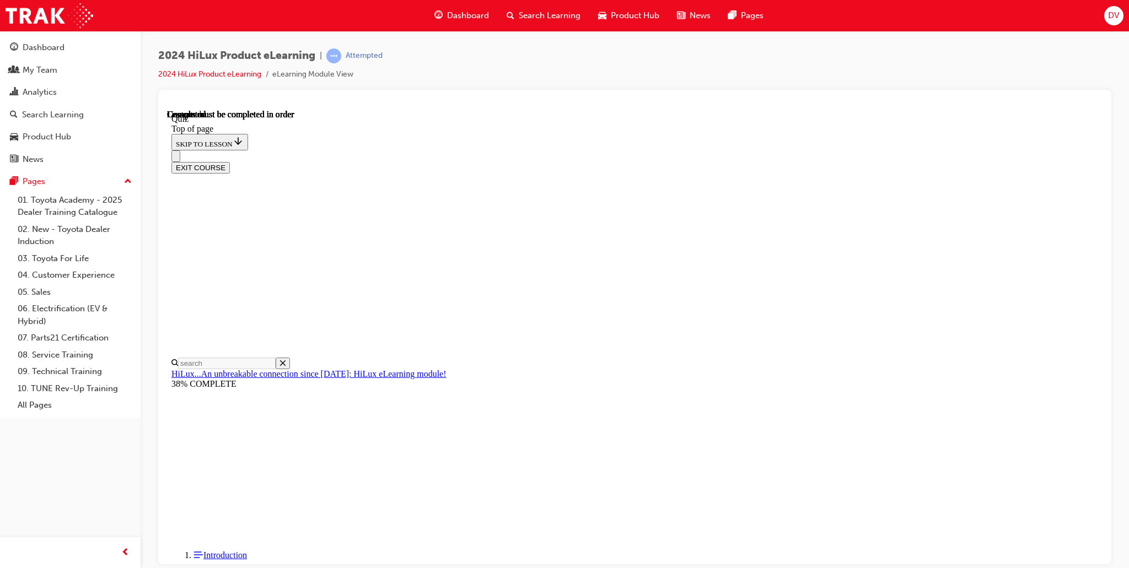
scroll to position [141, 0]
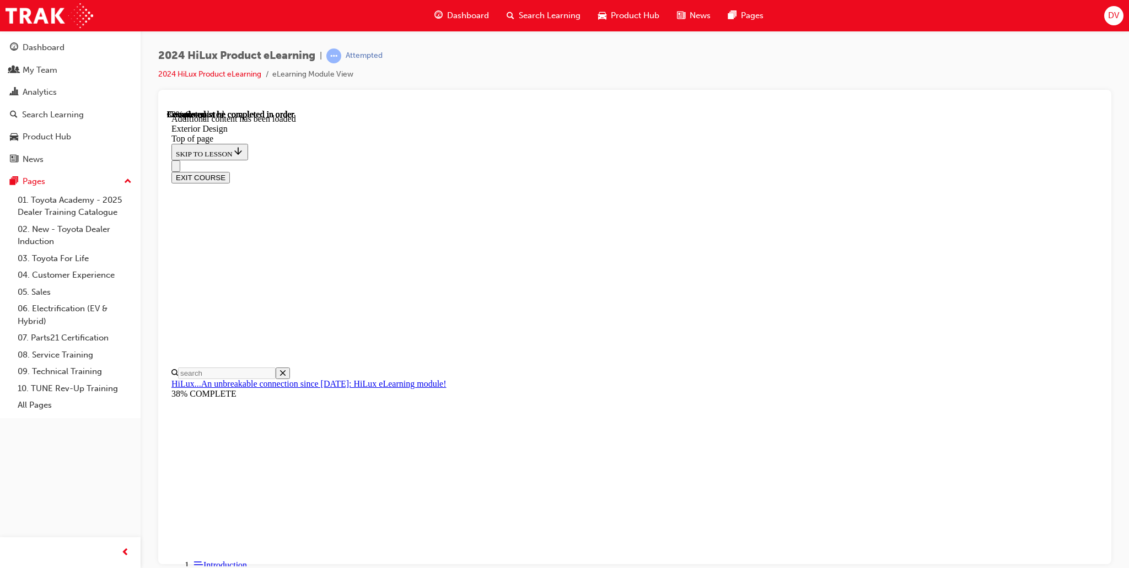
scroll to position [1978, 0]
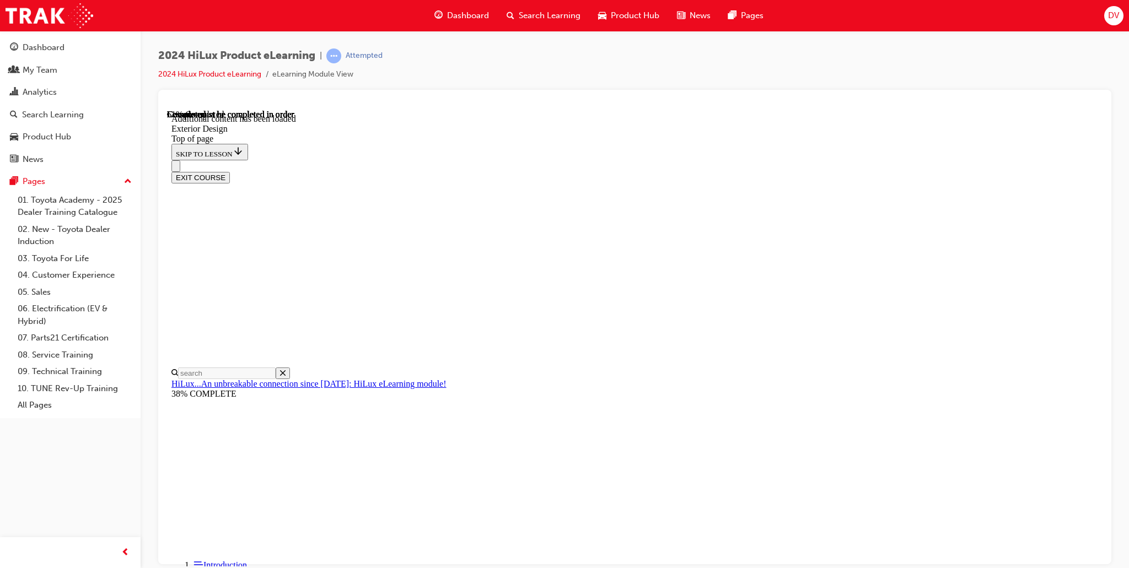
scroll to position [2904, 0]
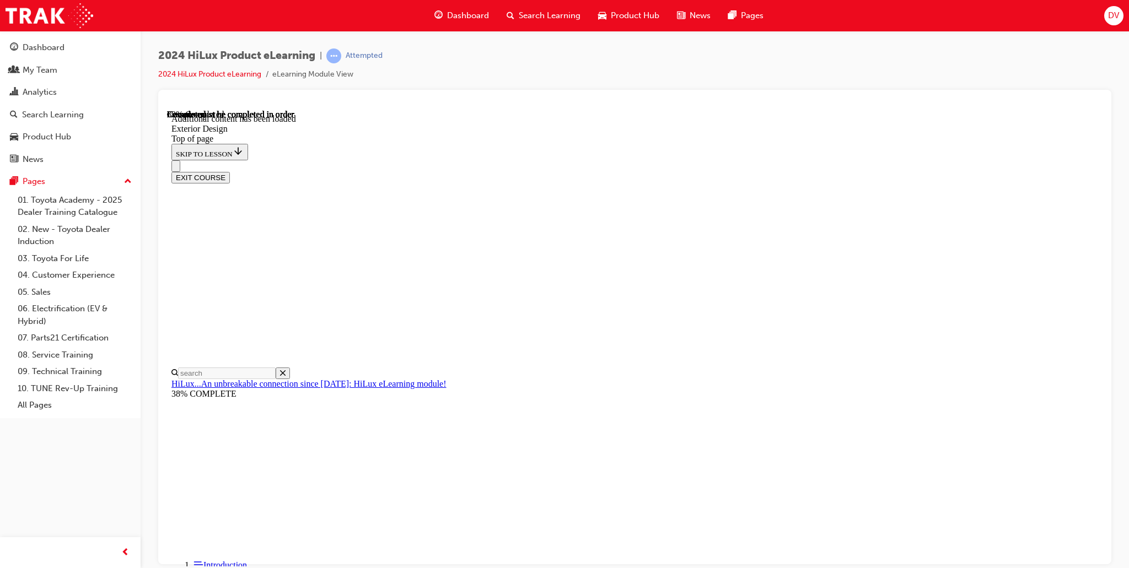
scroll to position [3924, 0]
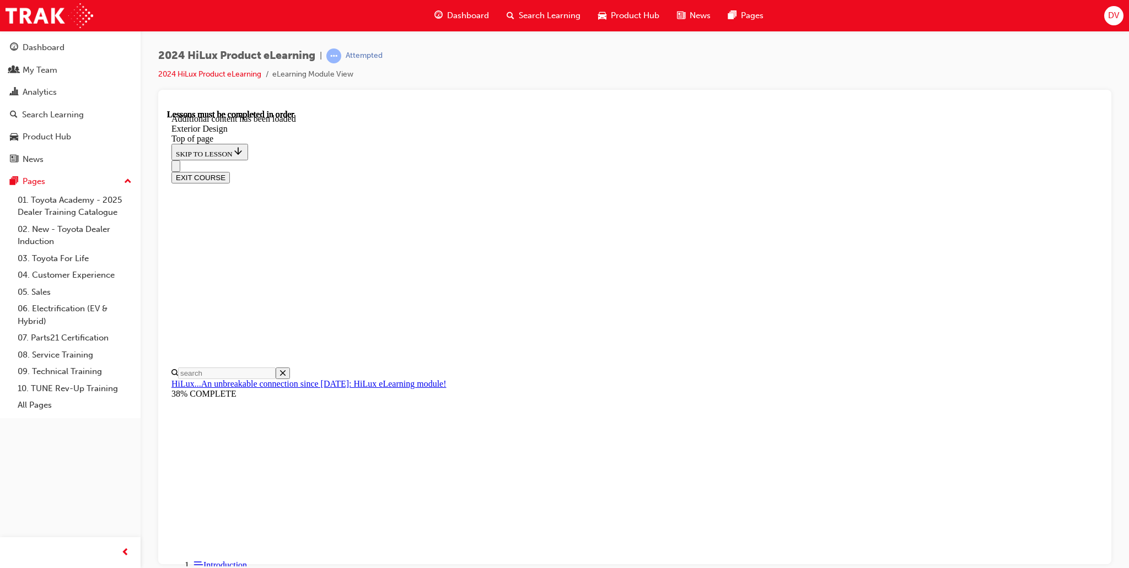
drag, startPoint x: 694, startPoint y: 334, endPoint x: 694, endPoint y: 329, distance: 5.5
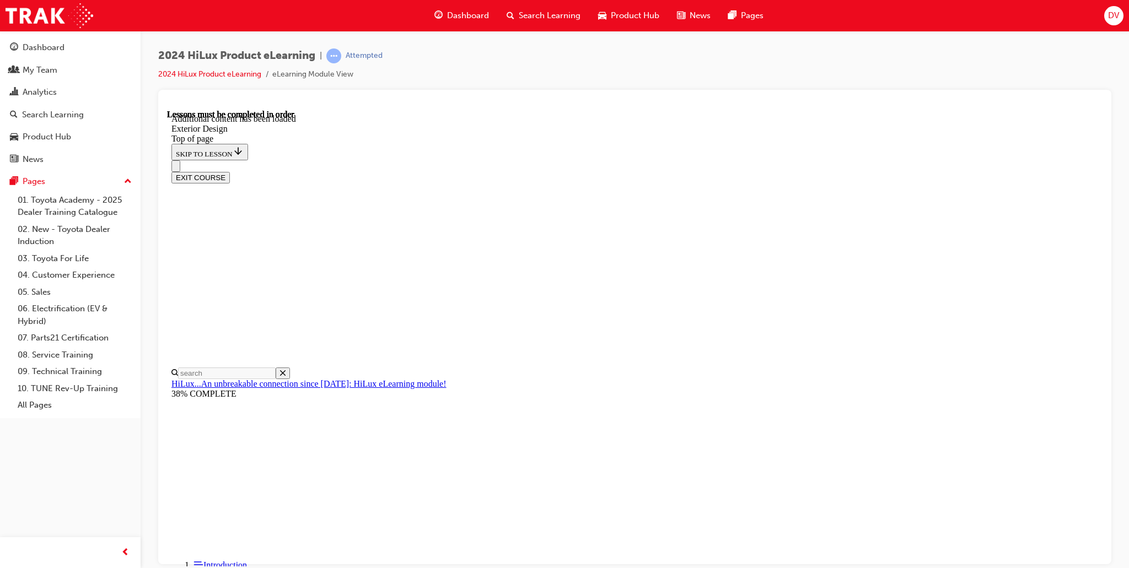
scroll to position [4032, 0]
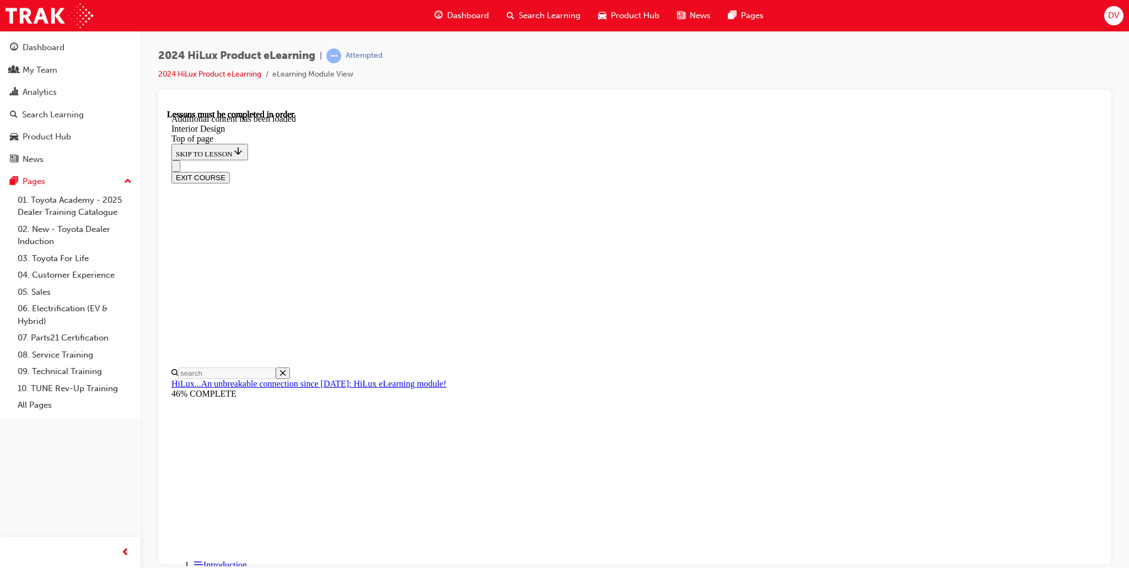
scroll to position [1293, 0]
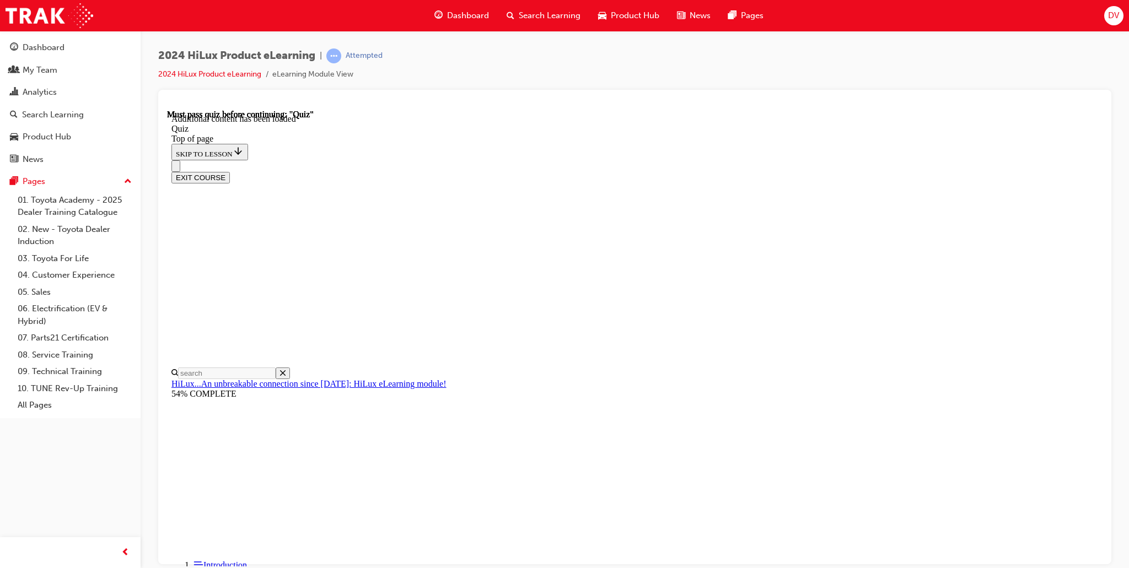
scroll to position [34, 0]
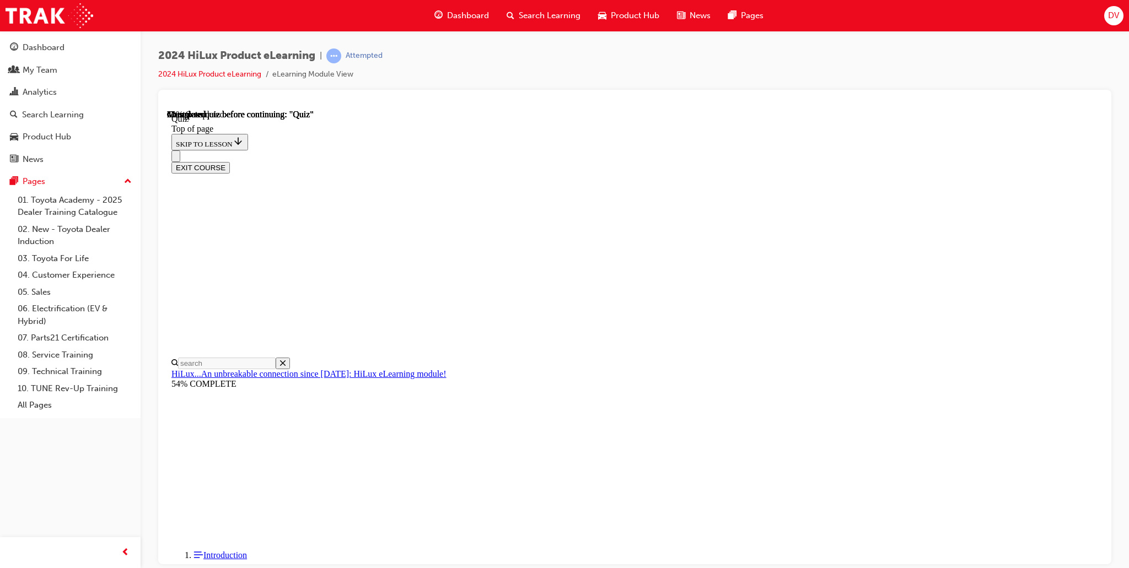
scroll to position [36, 0]
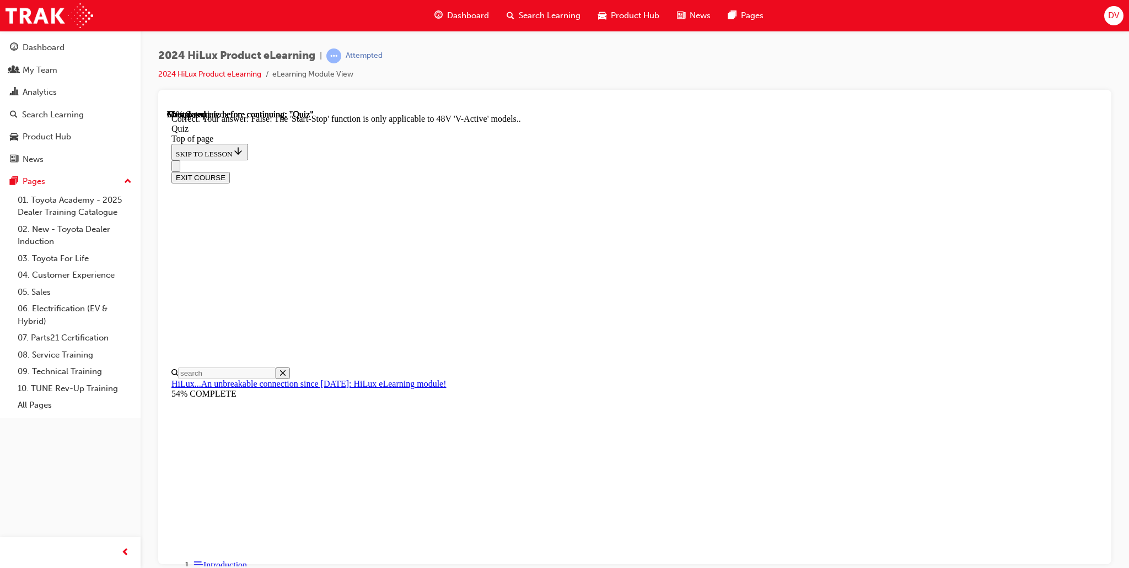
scroll to position [71, 0]
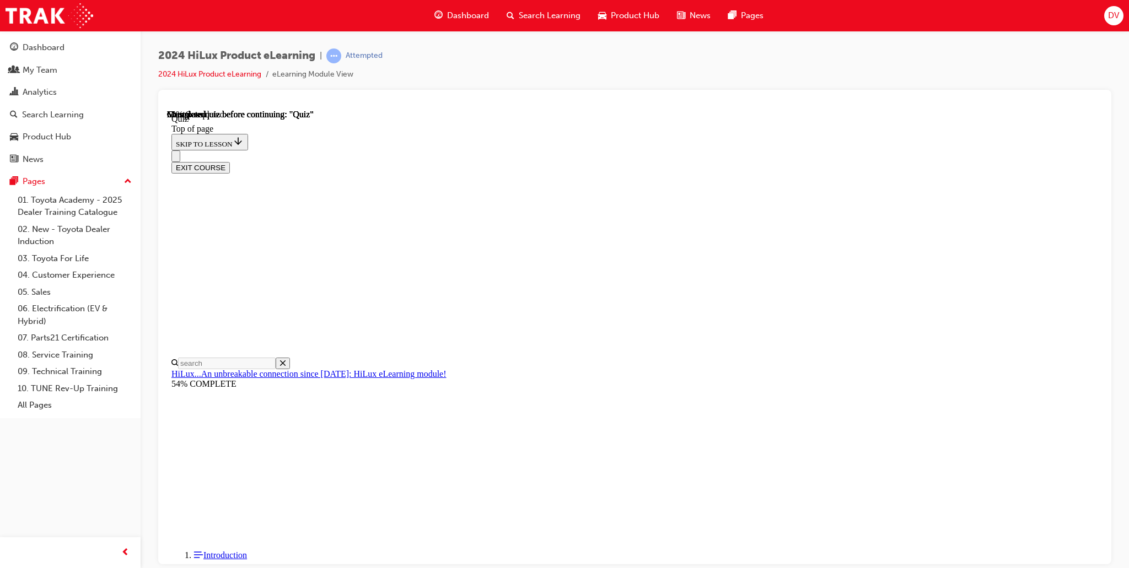
scroll to position [40, 0]
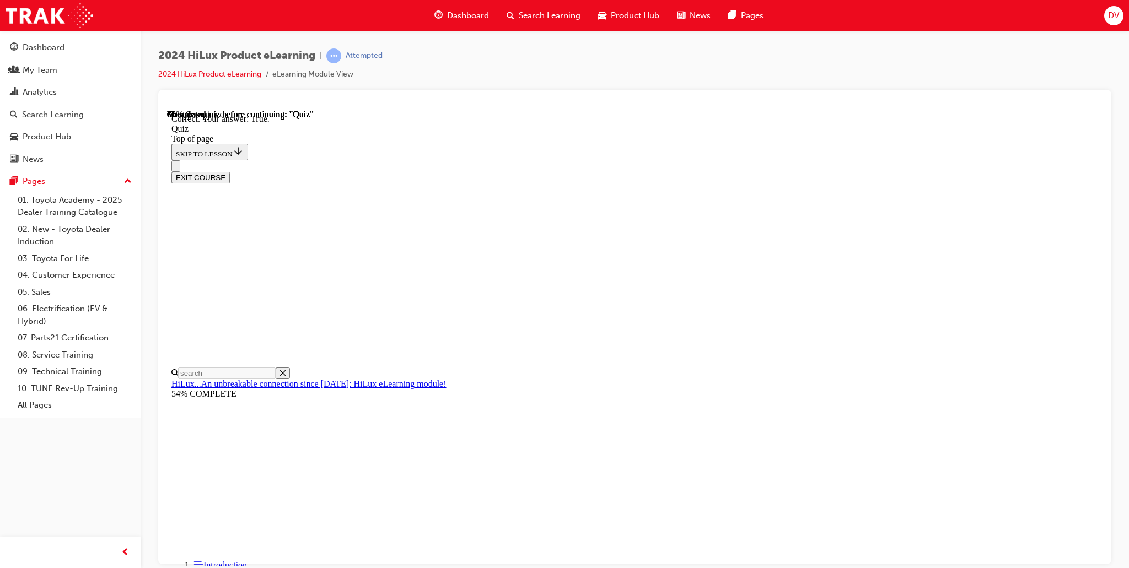
scroll to position [86, 0]
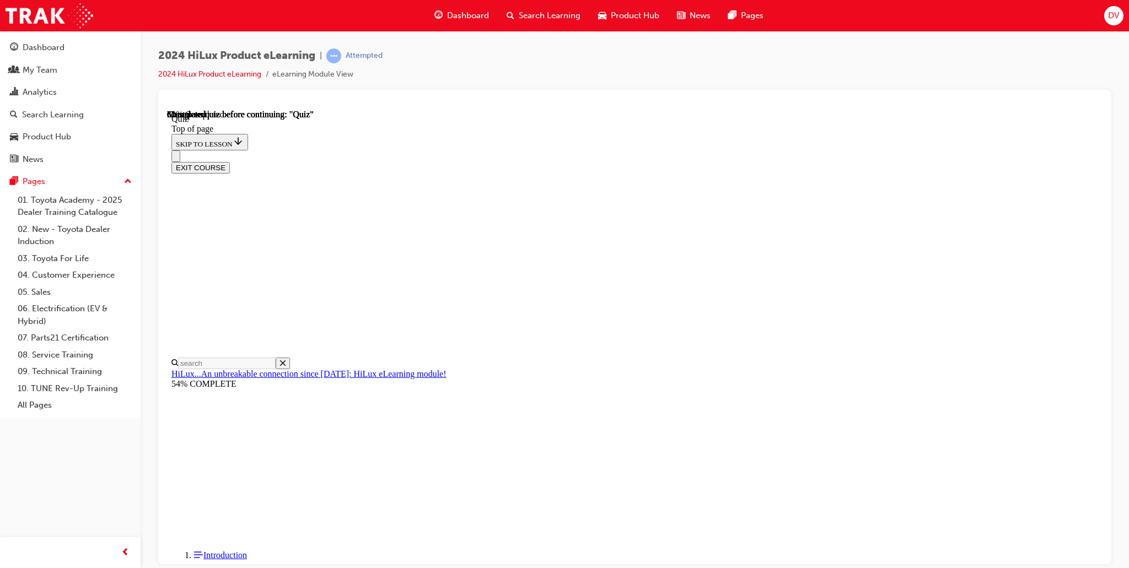
scroll to position [74, 0]
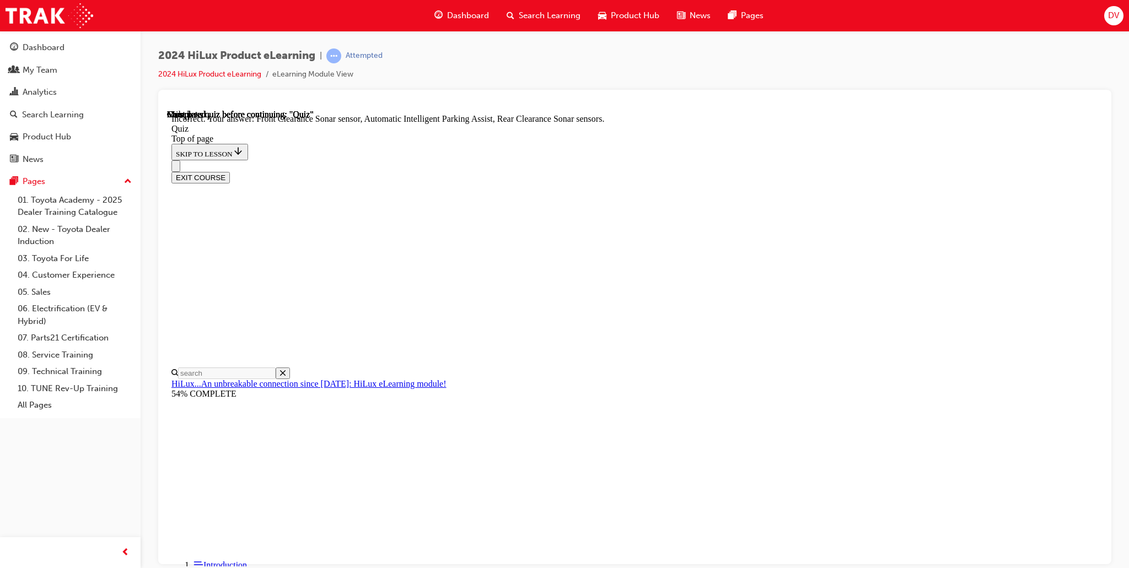
scroll to position [137, 0]
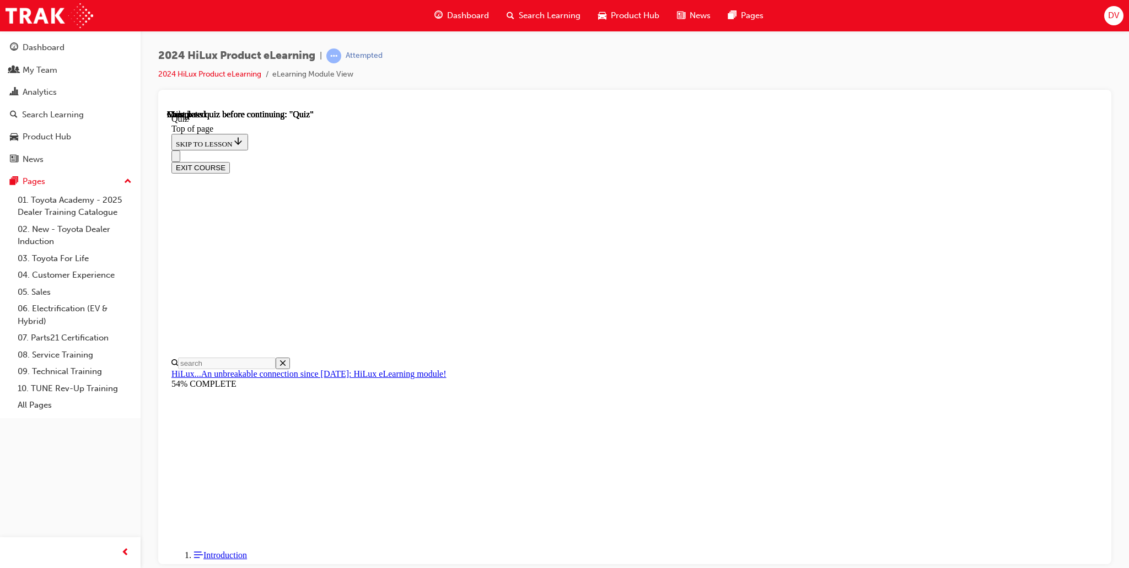
scroll to position [141, 0]
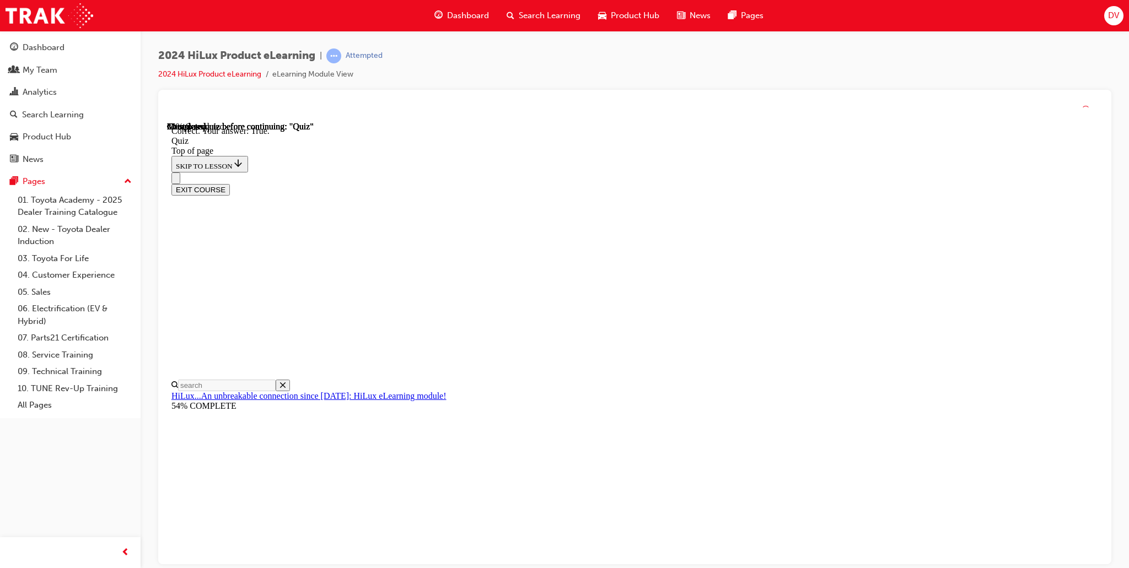
scroll to position [86, 0]
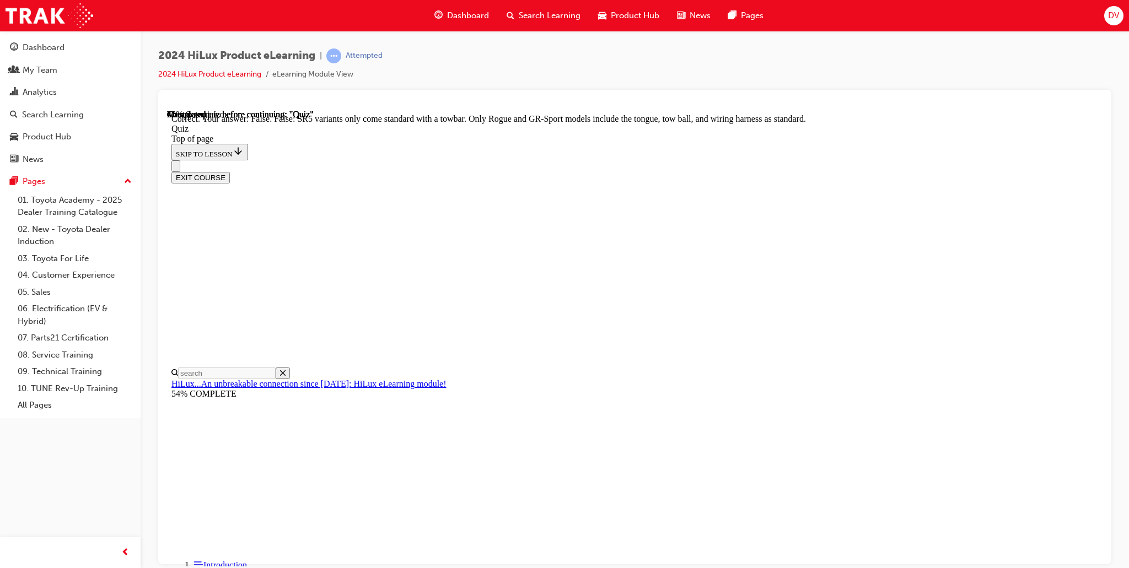
scroll to position [135, 0]
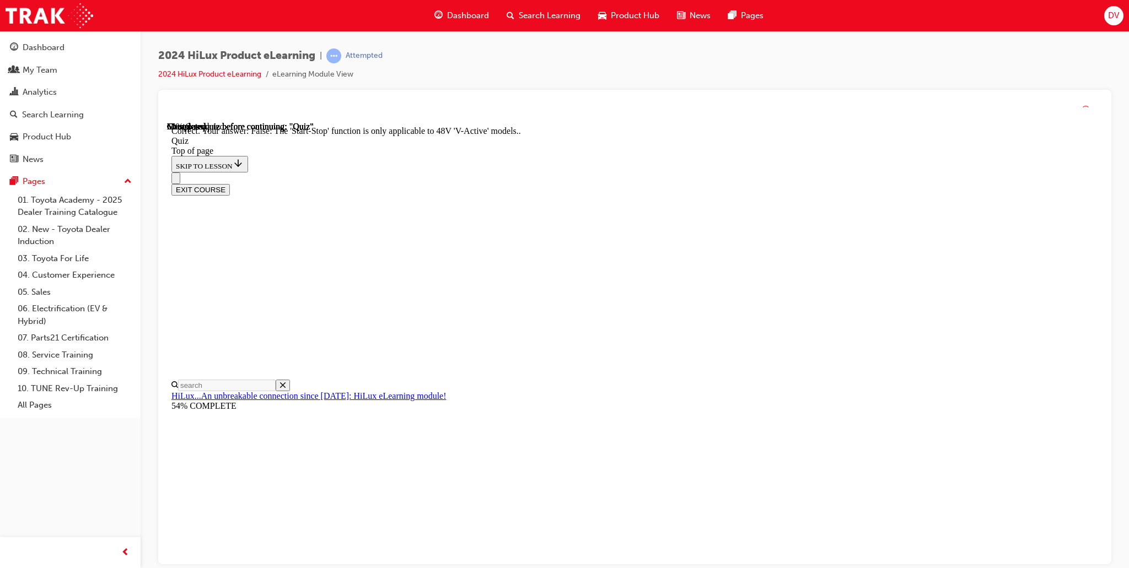
scroll to position [71, 0]
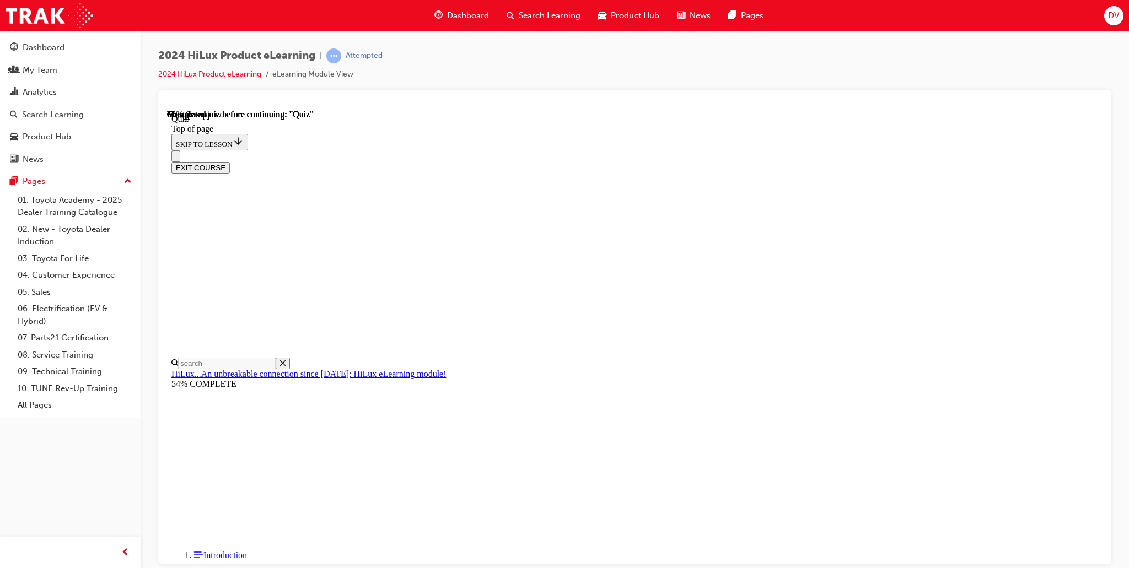
scroll to position [59, 0]
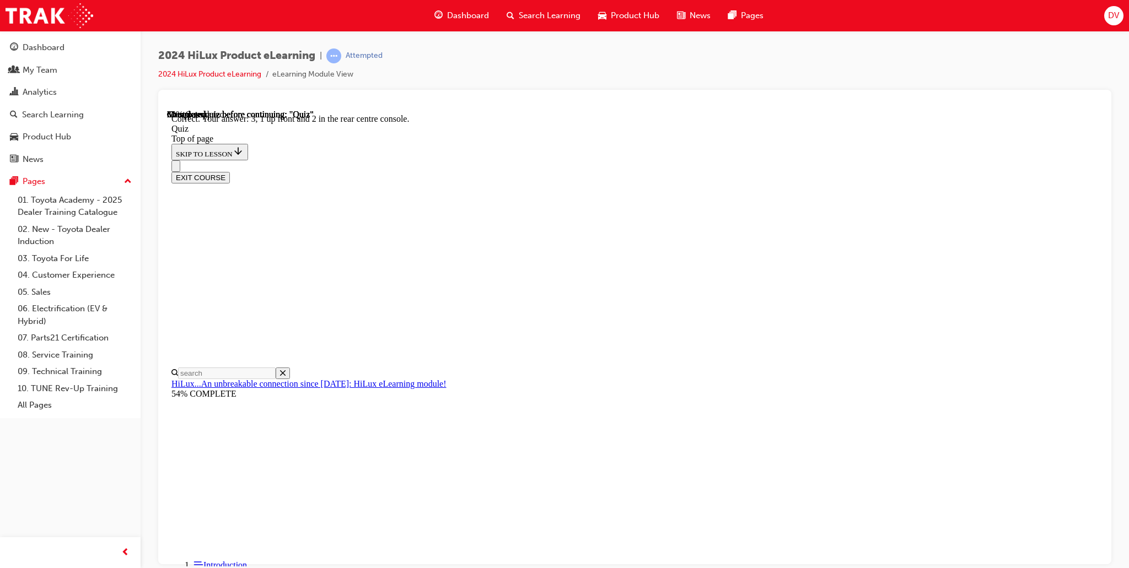
scroll to position [111, 0]
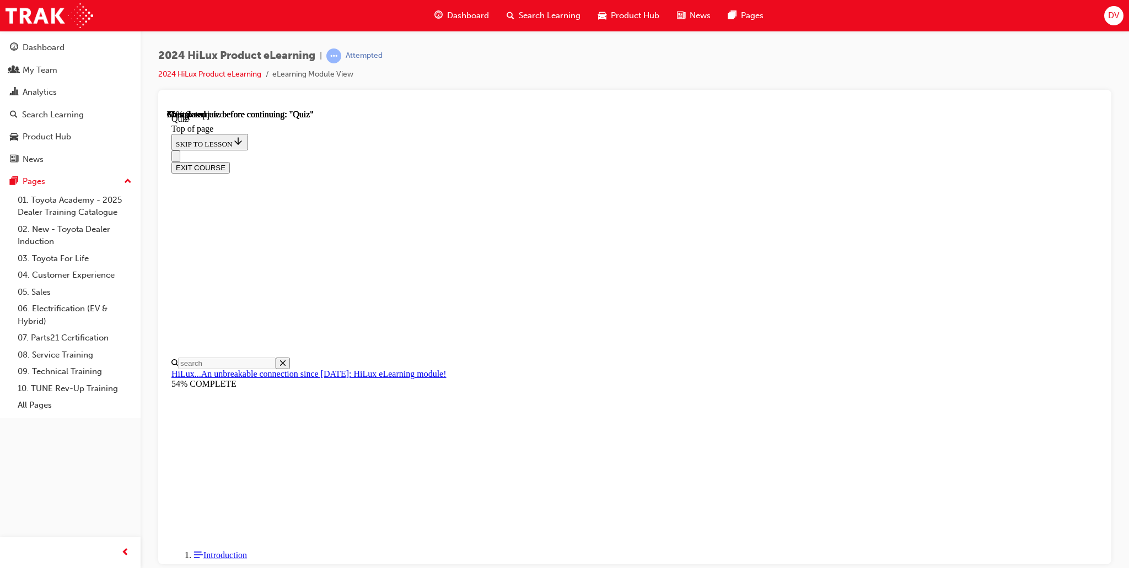
scroll to position [90, 0]
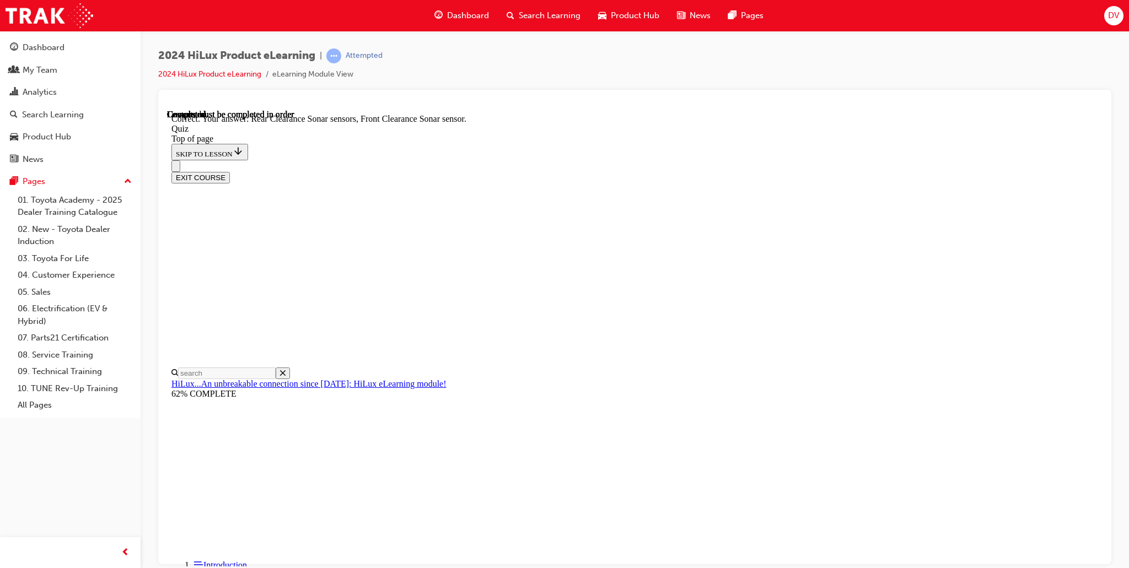
scroll to position [137, 0]
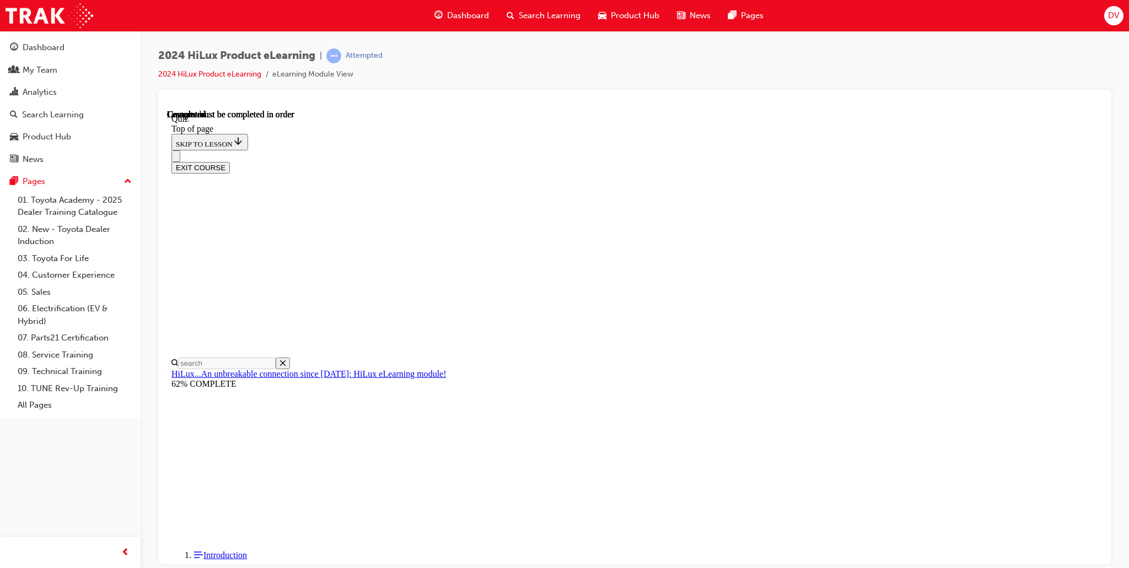
scroll to position [161, 0]
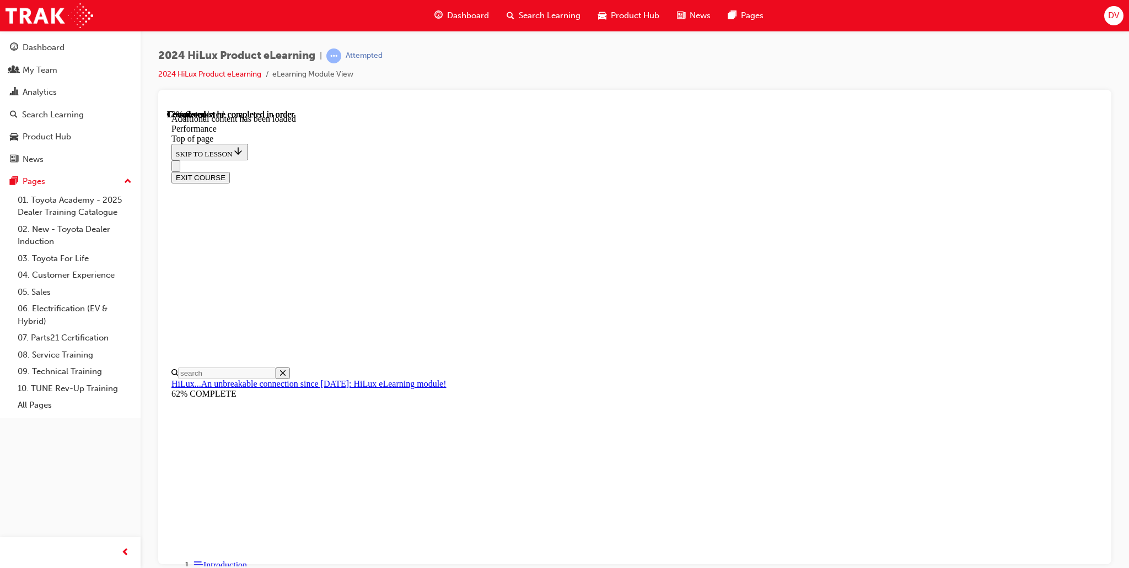
scroll to position [915, 0]
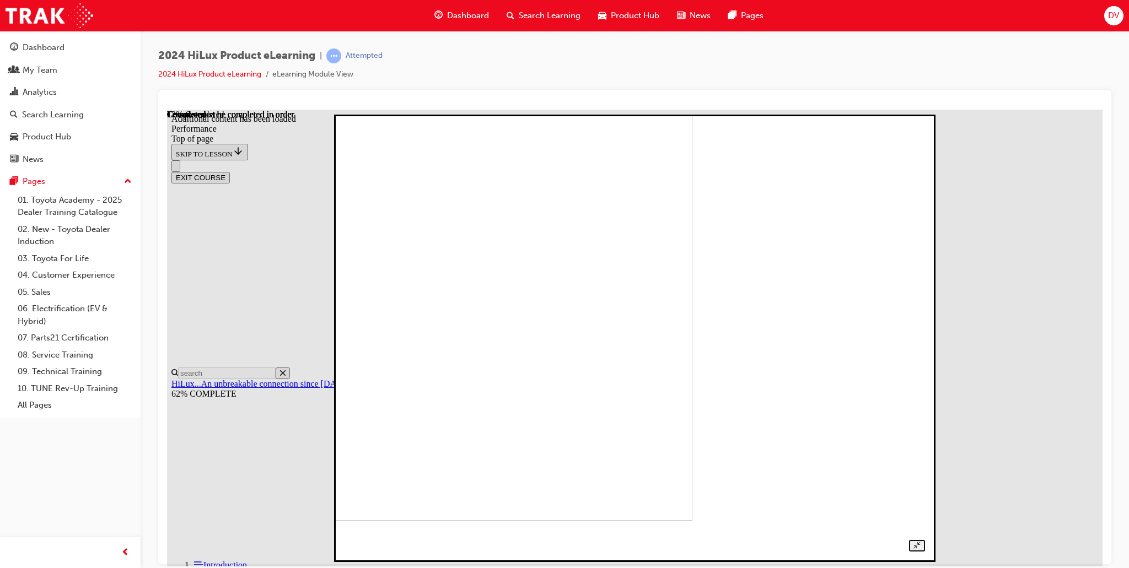
click at [692, 340] on img at bounding box center [410, 308] width 565 height 423
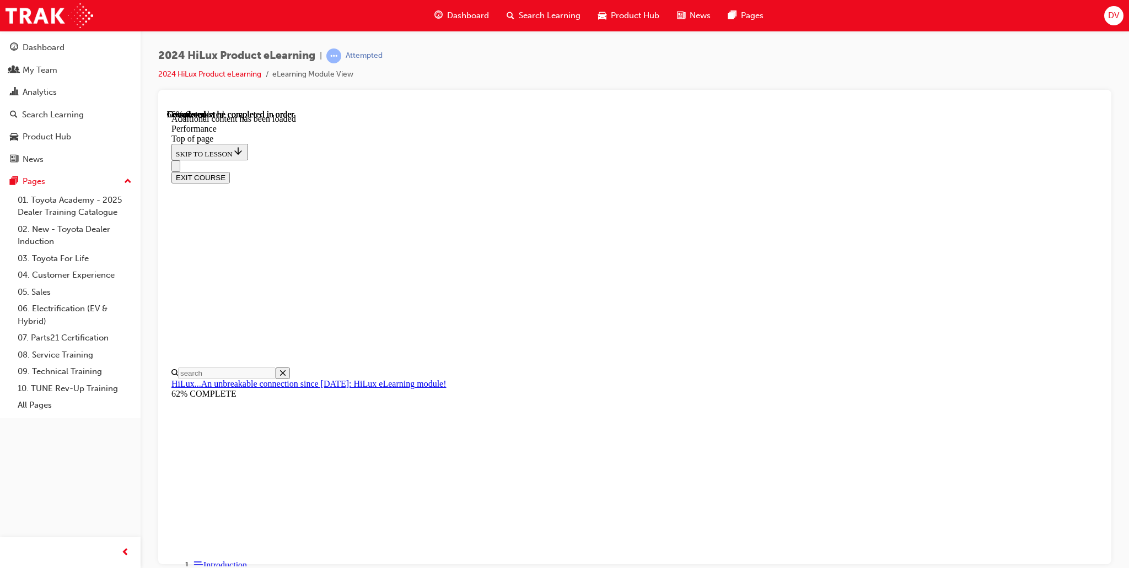
scroll to position [4737, 0]
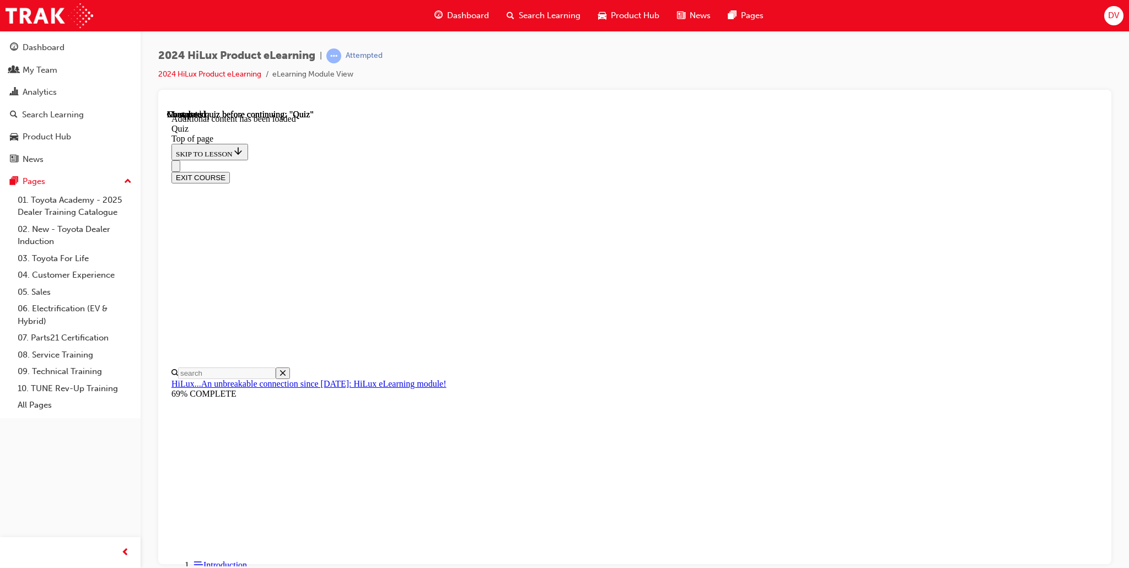
scroll to position [34, 0]
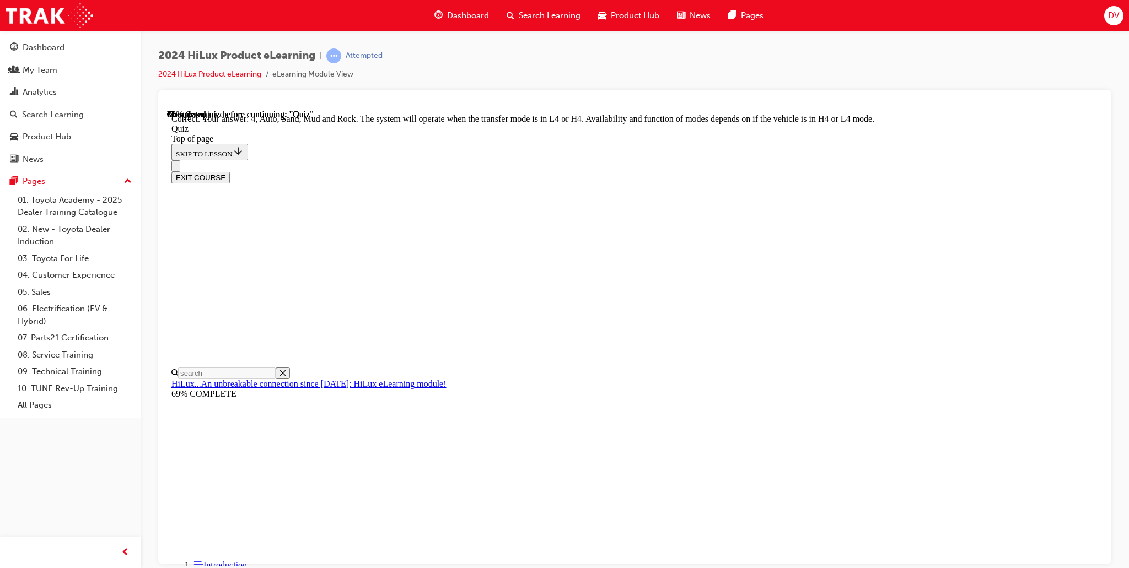
scroll to position [236, 0]
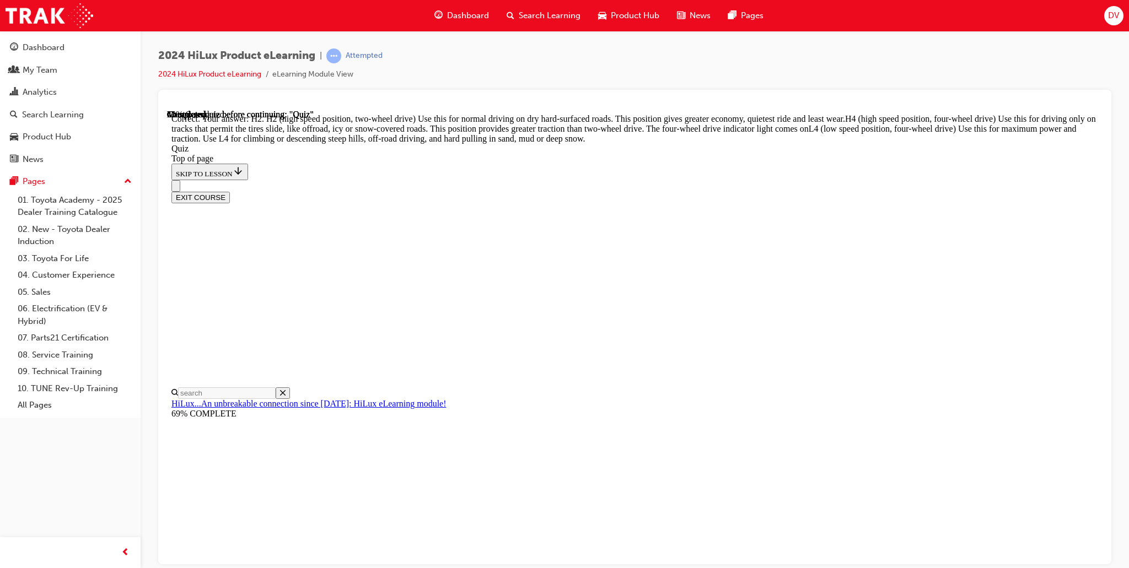
scroll to position [326, 0]
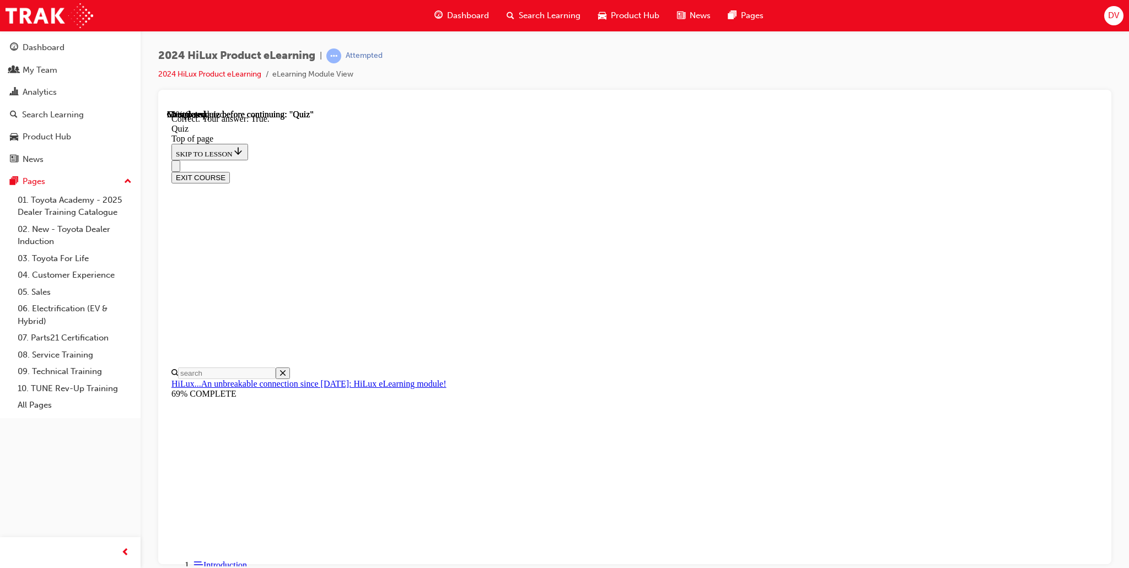
scroll to position [67, 0]
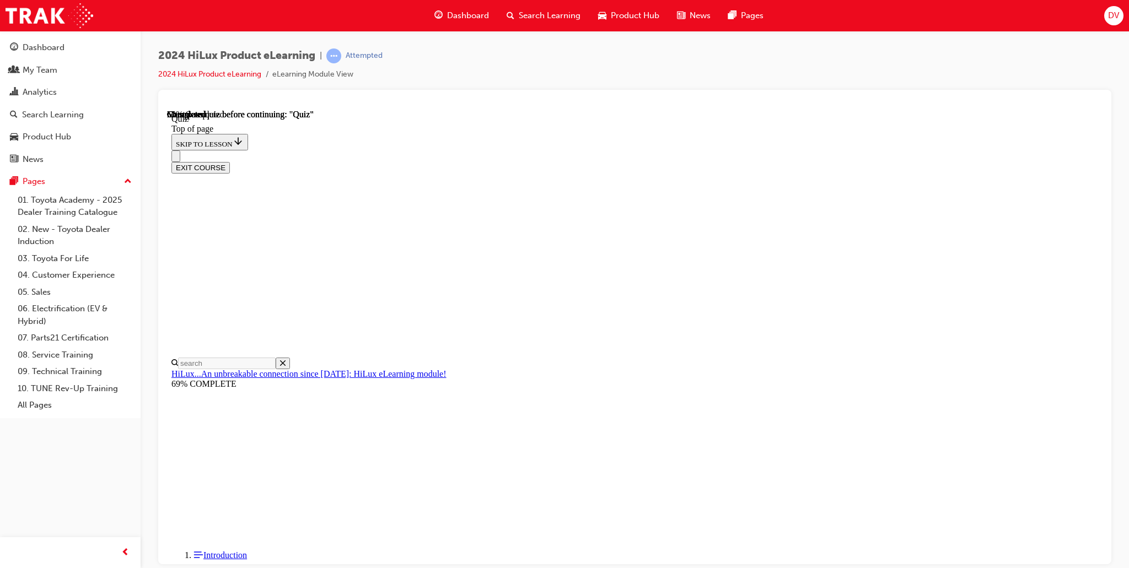
scroll to position [112, 0]
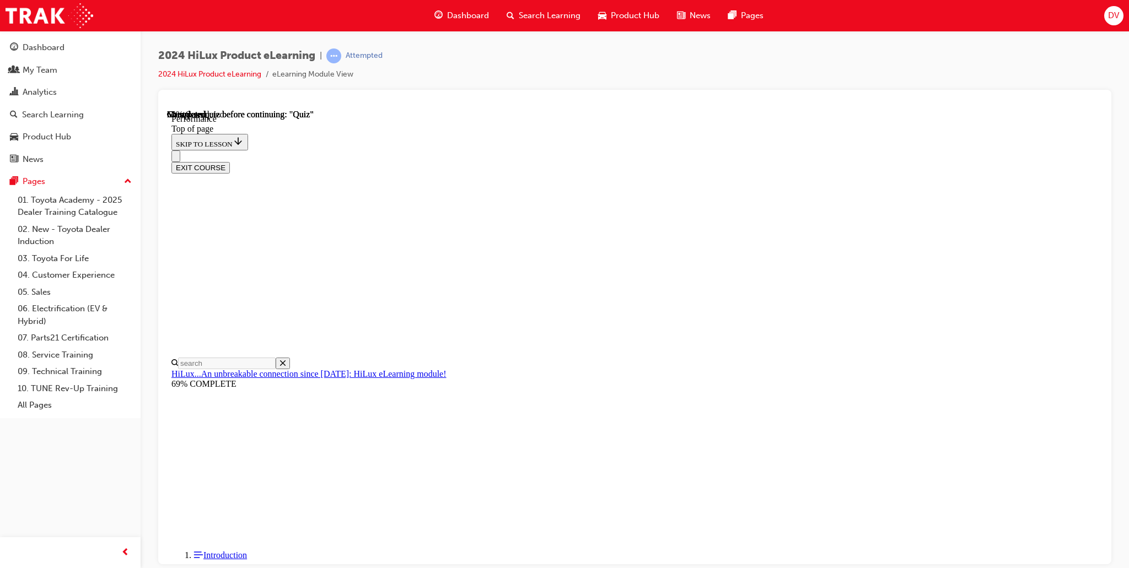
scroll to position [937, 0]
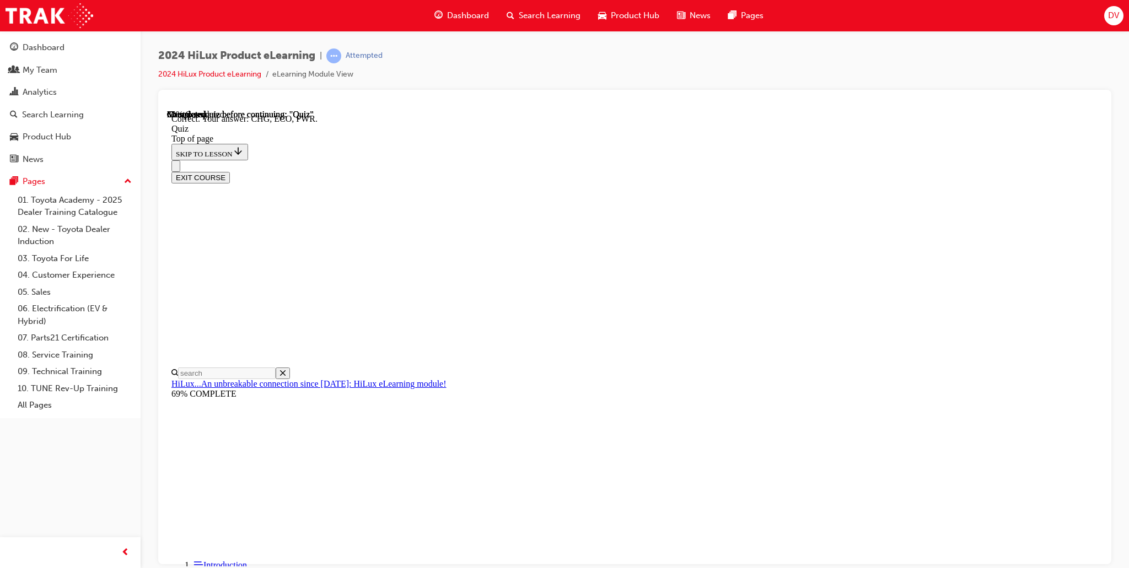
scroll to position [295, 0]
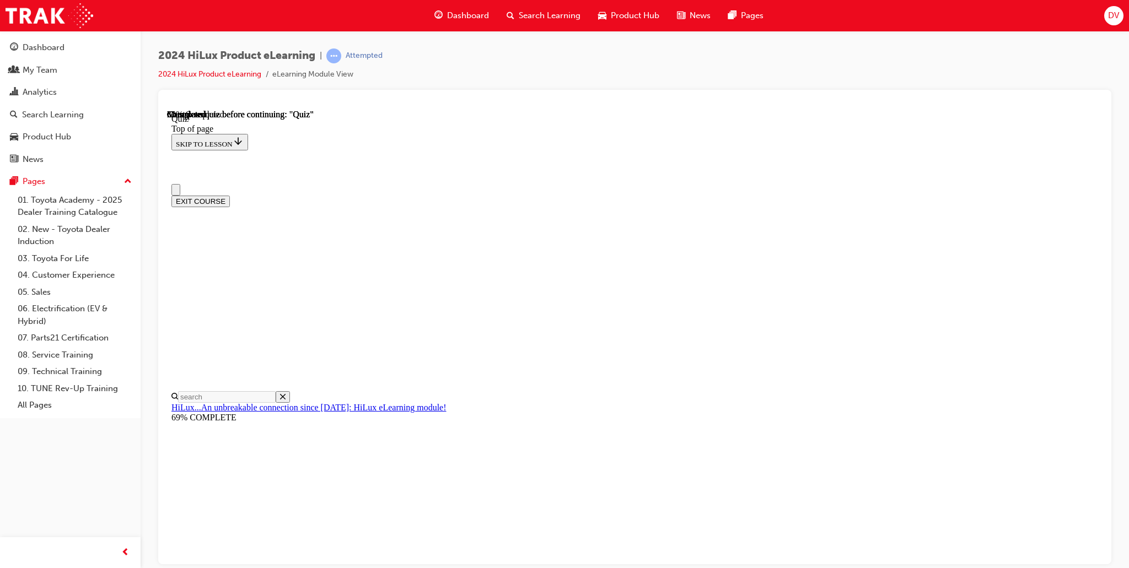
scroll to position [110, 0]
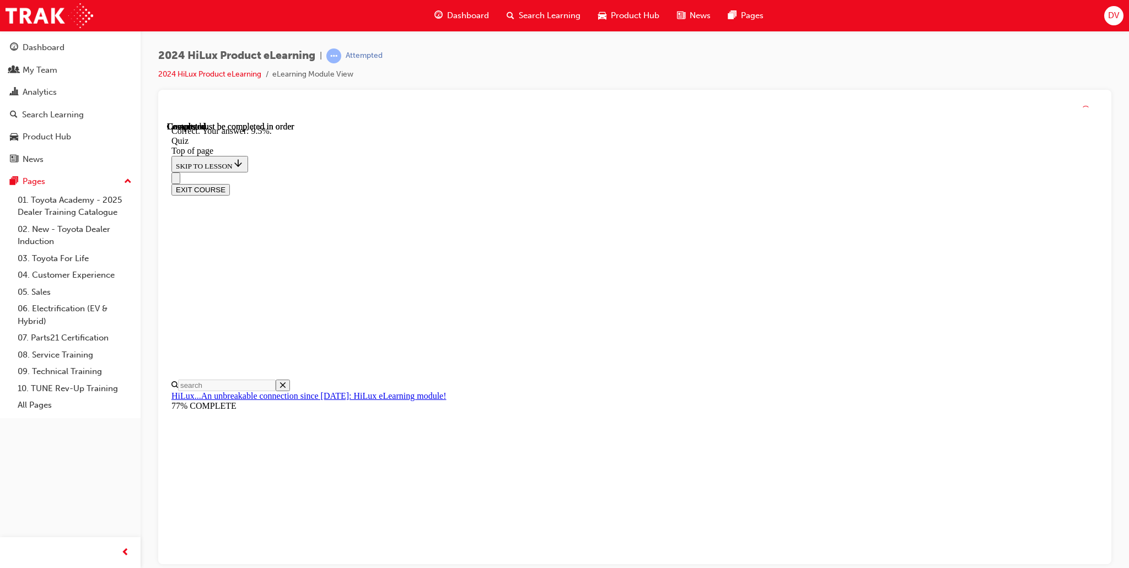
scroll to position [193, 0]
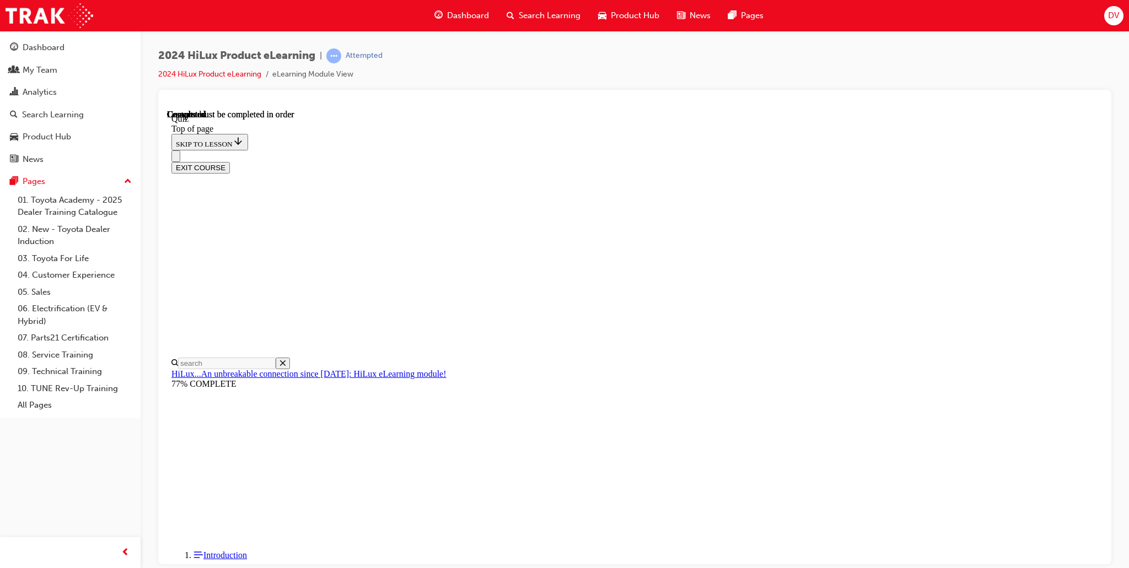
scroll to position [141, 0]
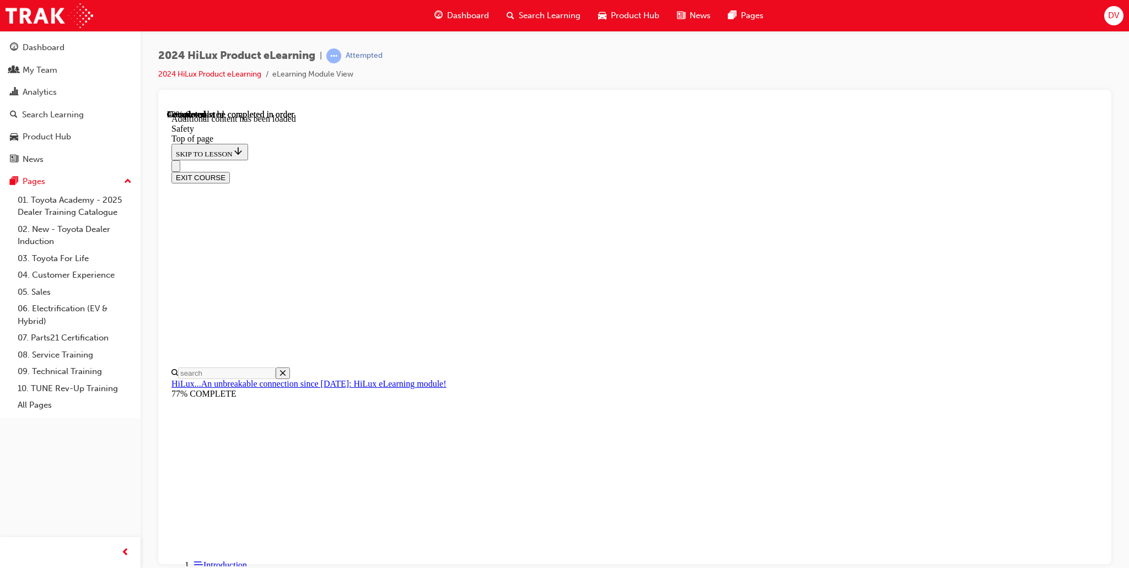
scroll to position [518, 0]
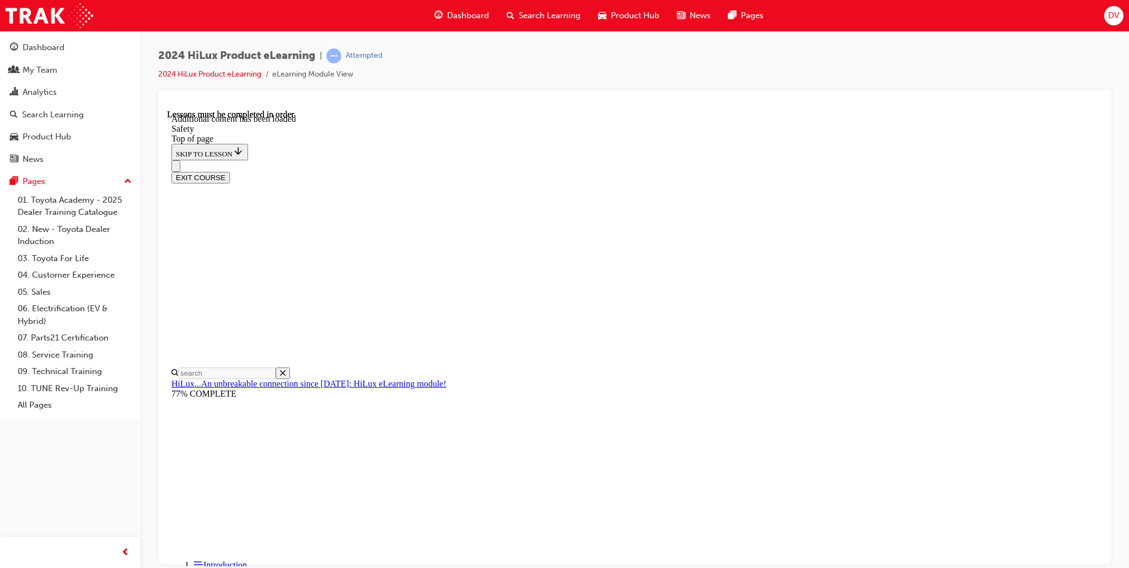
scroll to position [871, 0]
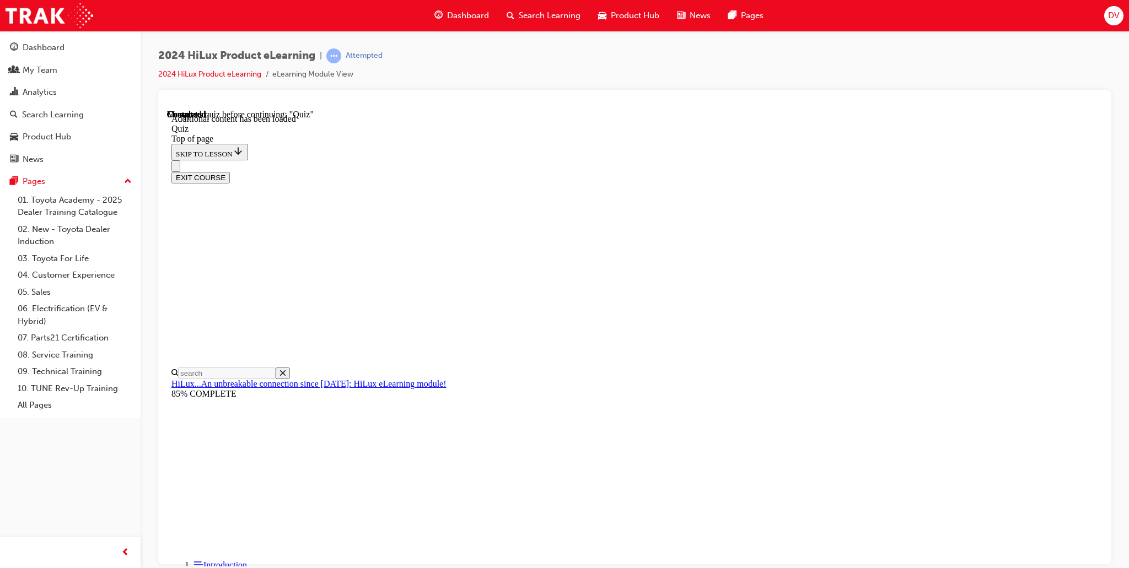
scroll to position [34, 0]
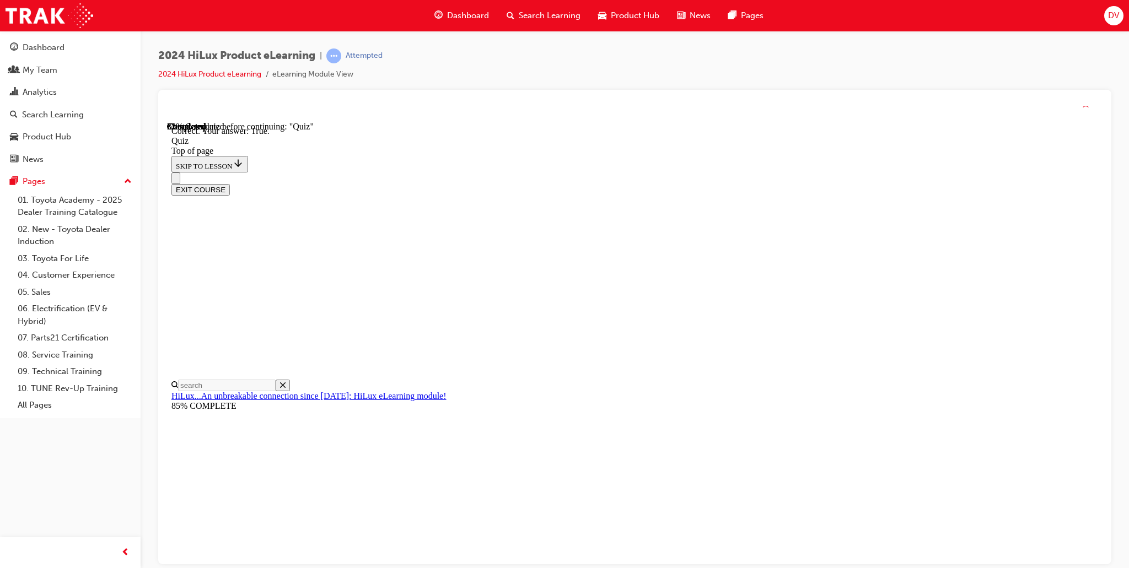
scroll to position [67, 0]
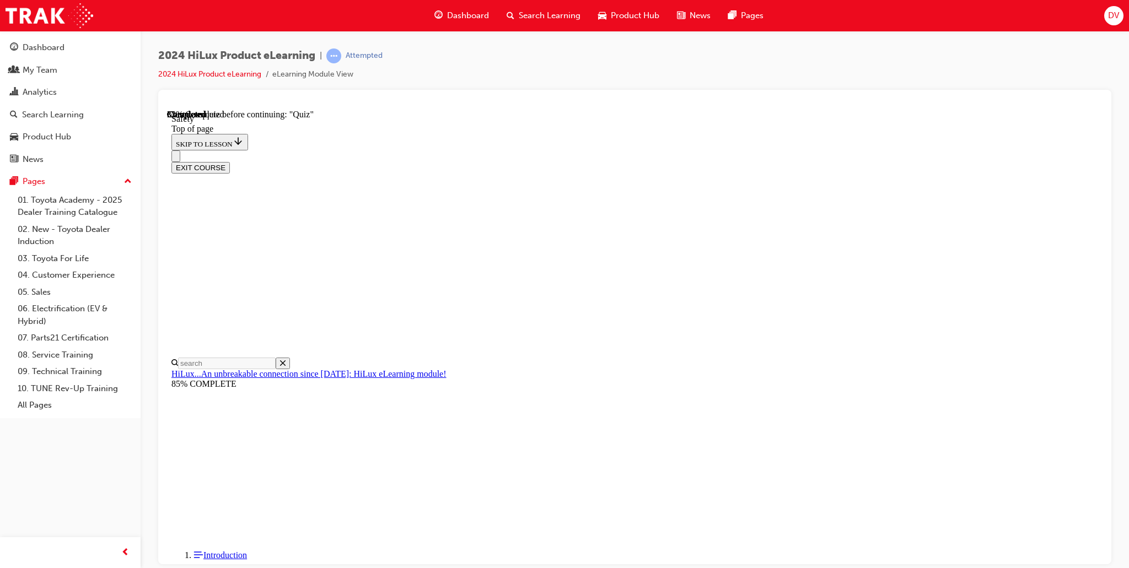
scroll to position [310, 0]
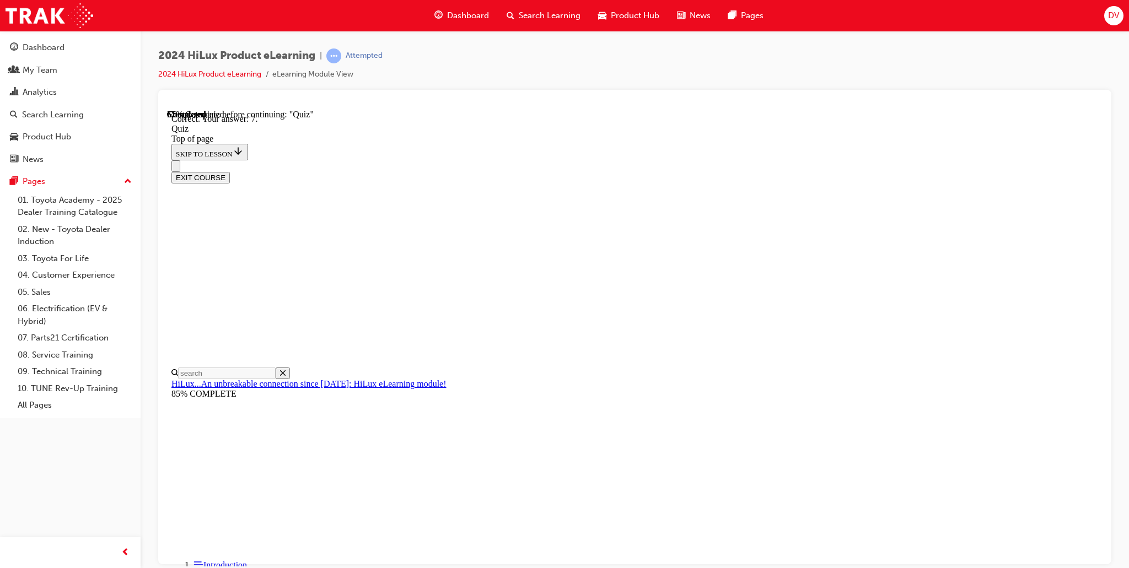
scroll to position [111, 0]
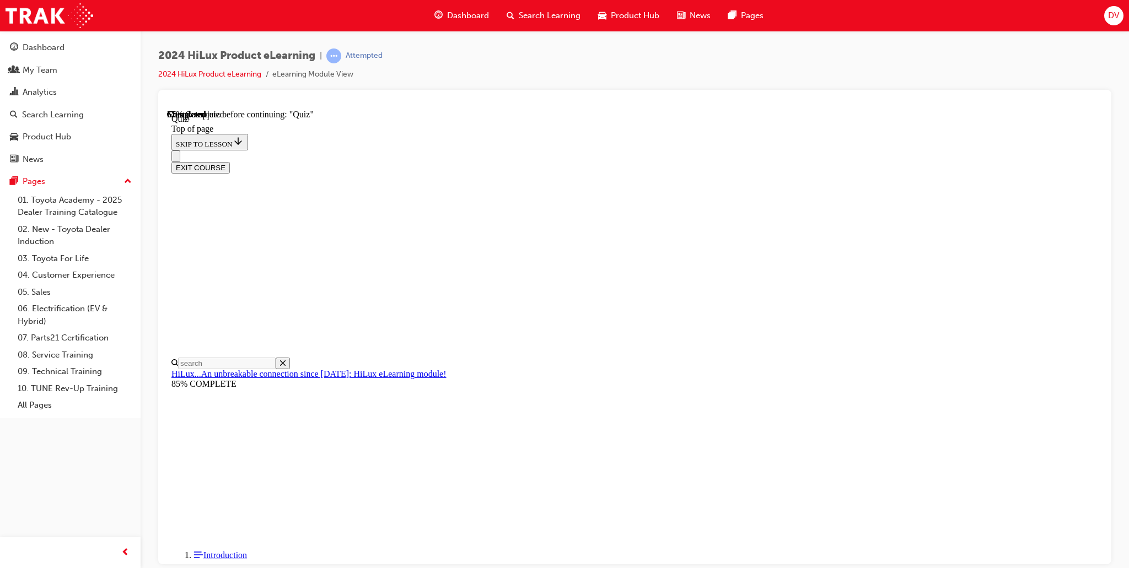
scroll to position [78, 0]
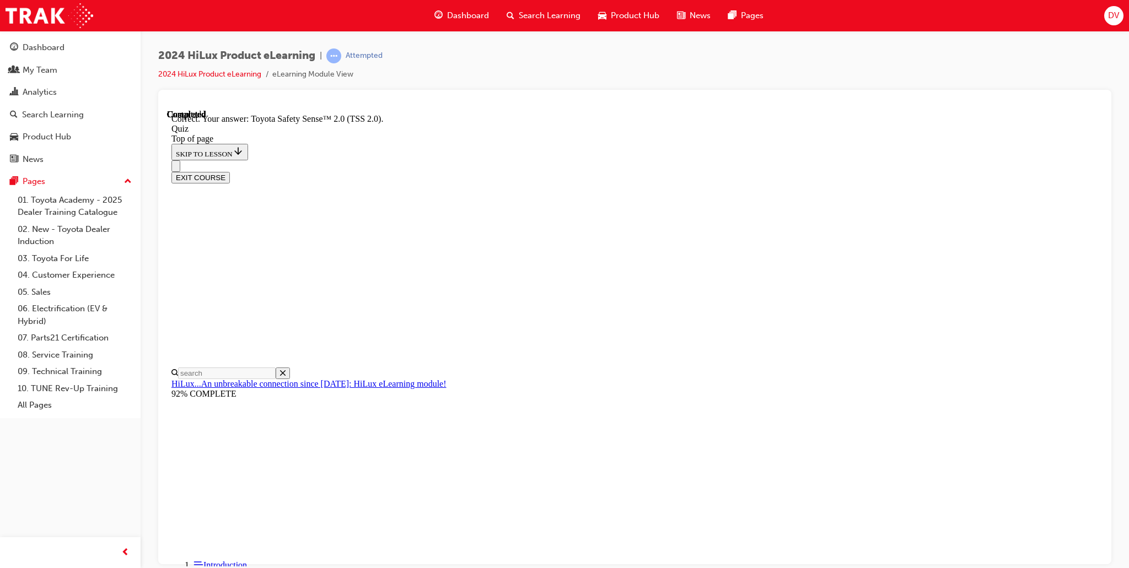
scroll to position [112, 0]
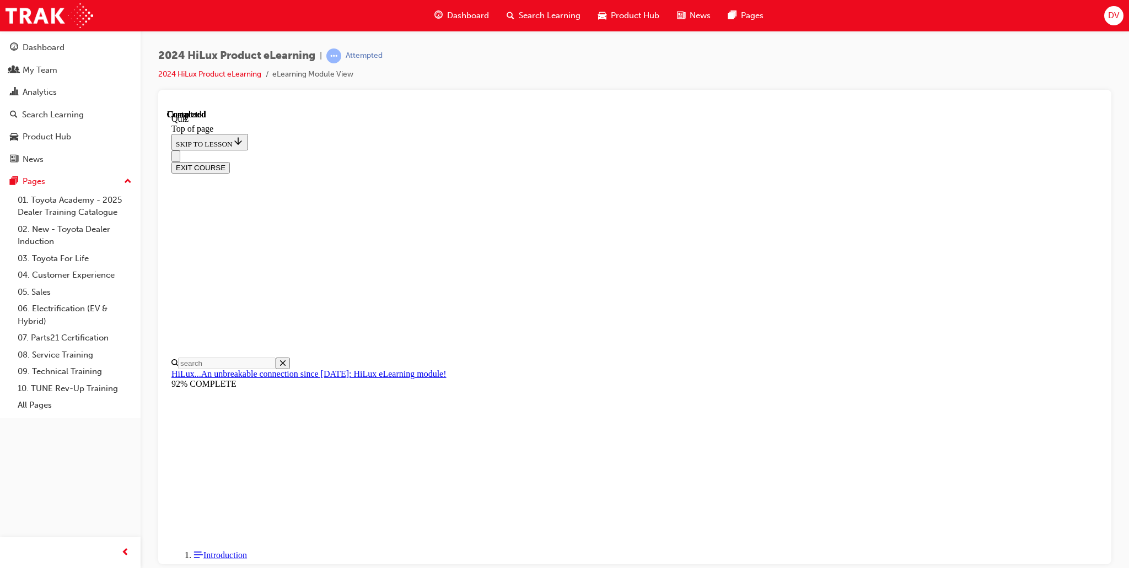
scroll to position [141, 0]
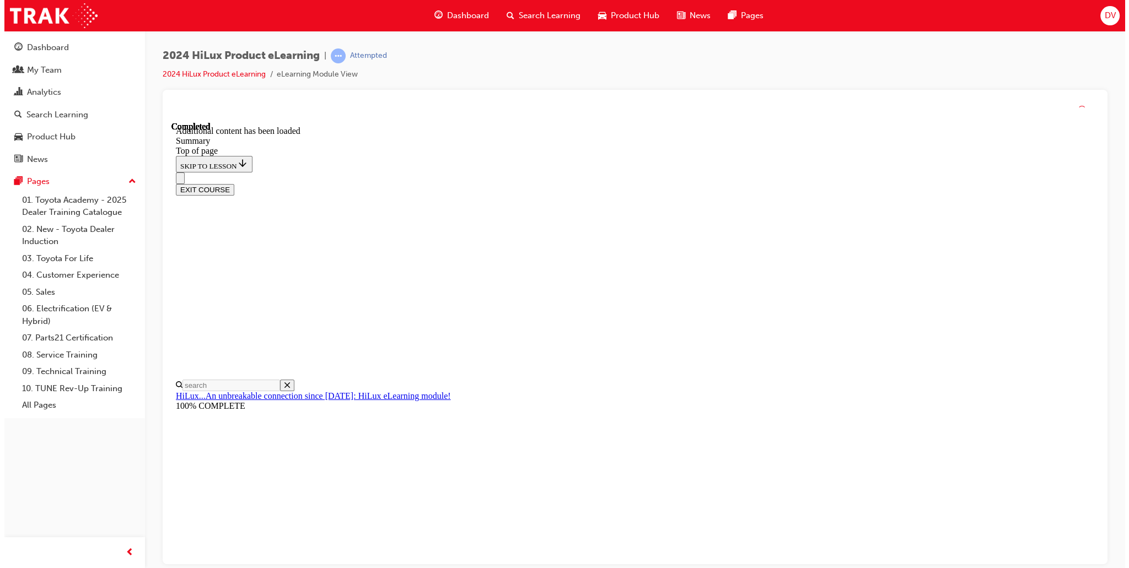
scroll to position [1033, 0]
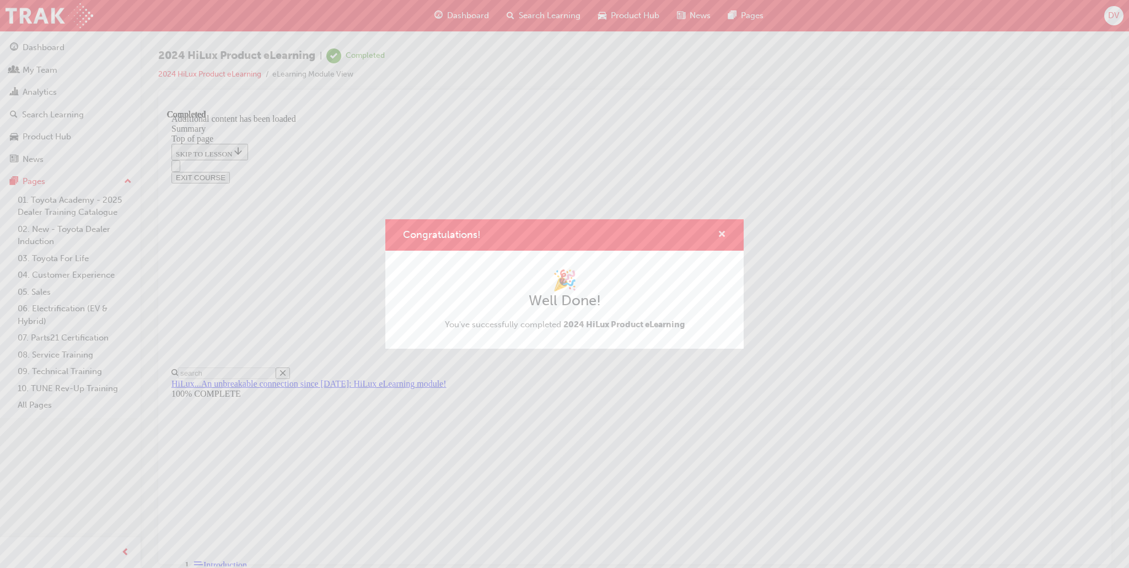
click at [721, 233] on span "cross-icon" at bounding box center [722, 235] width 8 height 10
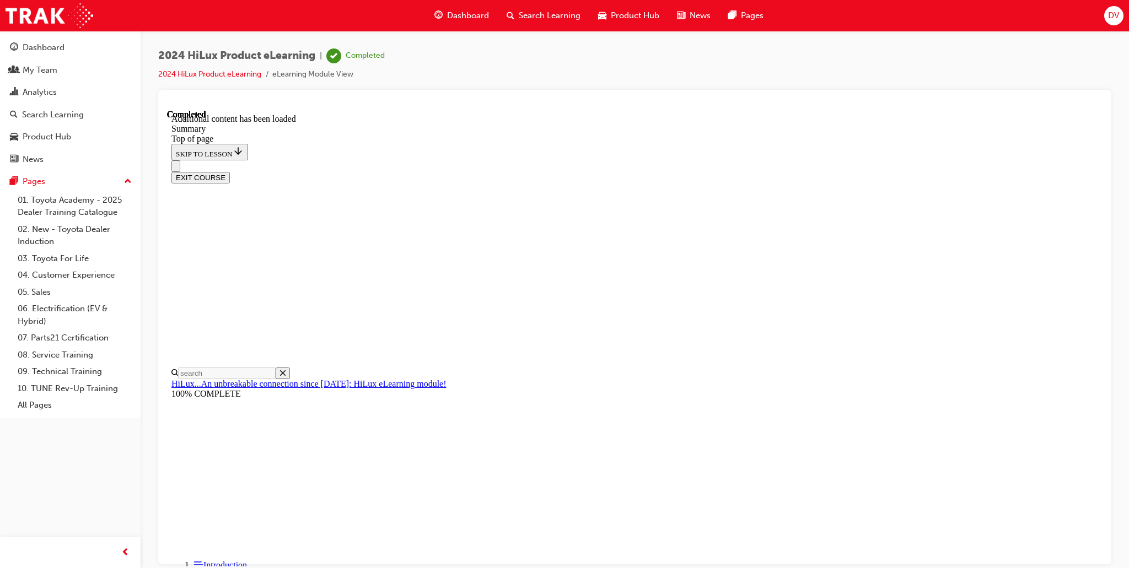
click at [230, 171] on button "EXIT COURSE" at bounding box center [200, 177] width 58 height 12
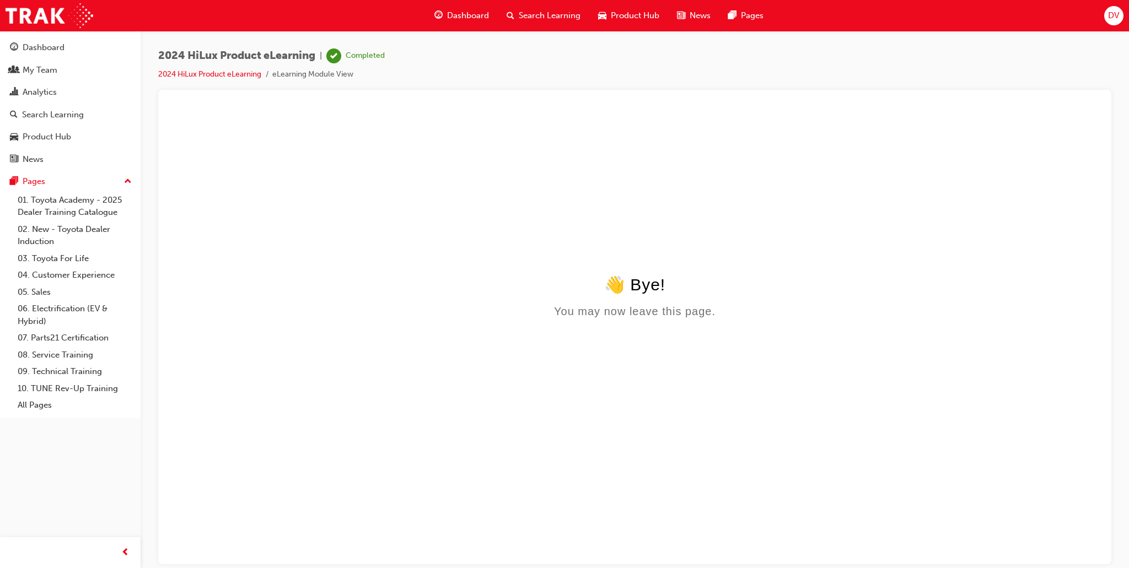
scroll to position [0, 0]
